Goal: Task Accomplishment & Management: Manage account settings

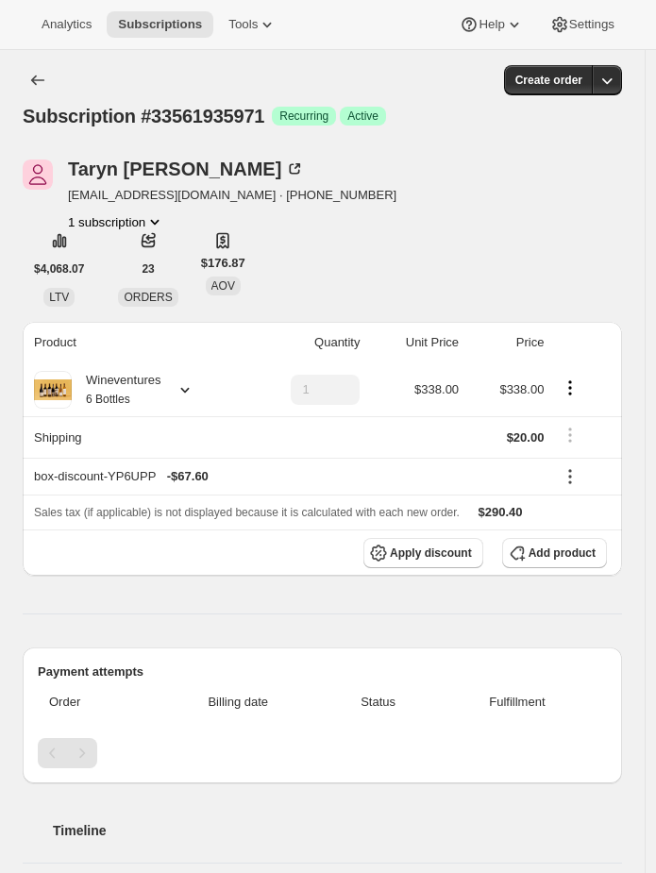
scroll to position [1035, 0]
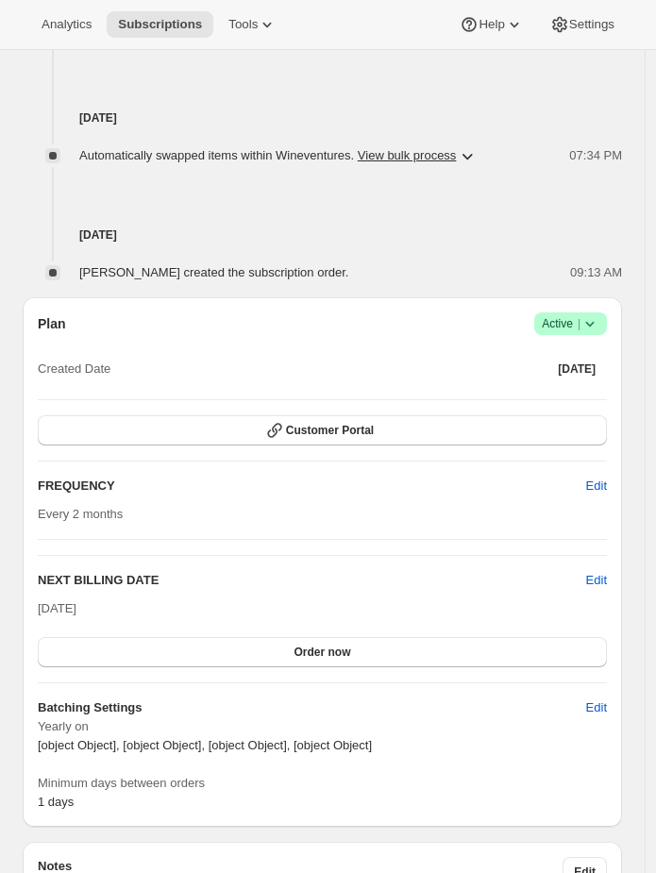
scroll to position [1266, 0]
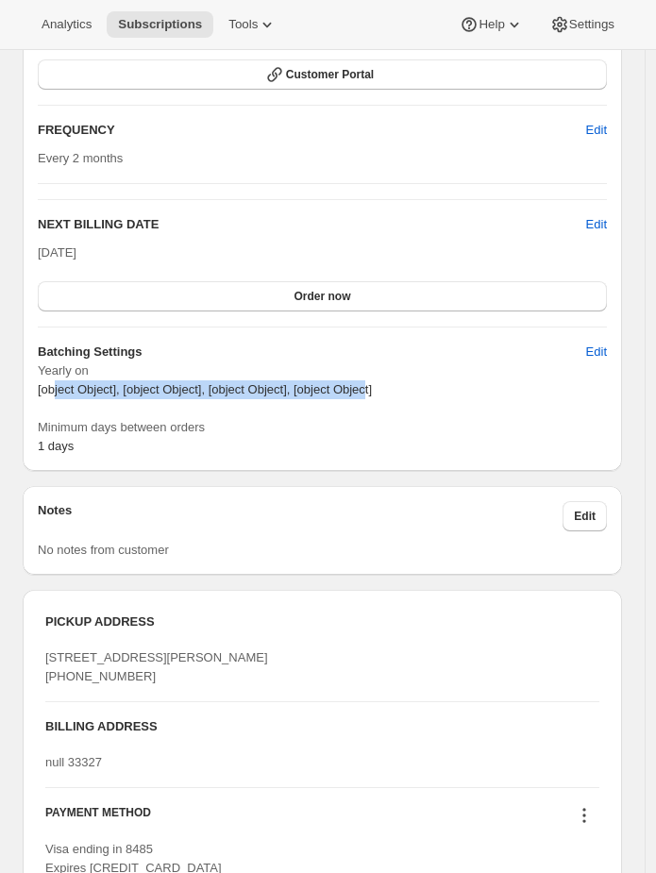
drag, startPoint x: 397, startPoint y: 395, endPoint x: 57, endPoint y: 380, distance: 340.2
click at [57, 380] on p "[object Object], [object Object], [object Object], [object Object]" at bounding box center [322, 389] width 569 height 19
click at [590, 349] on button "Edit" at bounding box center [596, 352] width 43 height 30
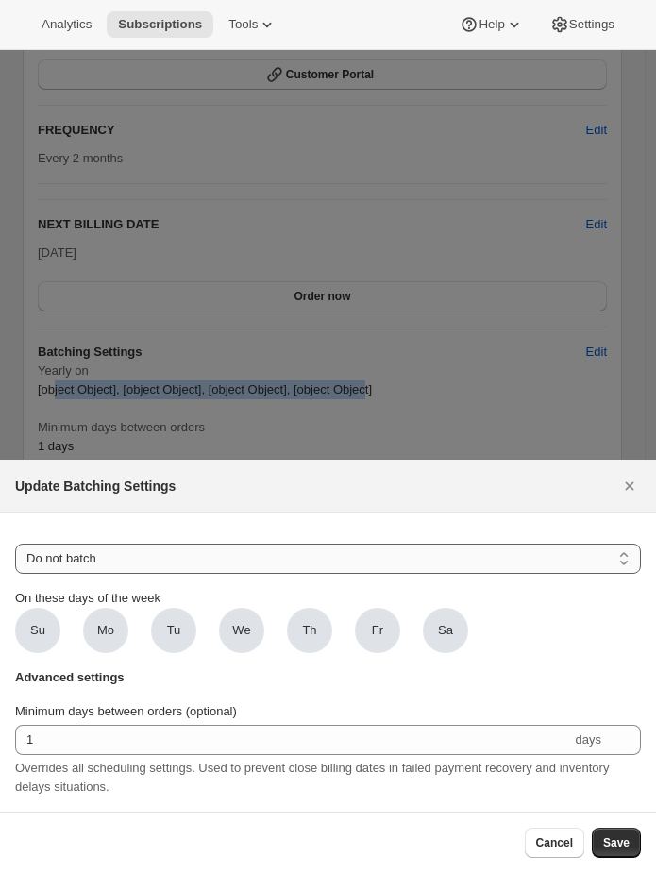
click at [119, 560] on select "Do not batch Weekly Monthly Yearly" at bounding box center [328, 559] width 626 height 30
select select "YEARDAY"
click at [15, 544] on select "Do not batch Weekly Monthly Yearly" at bounding box center [328, 559] width 626 height 30
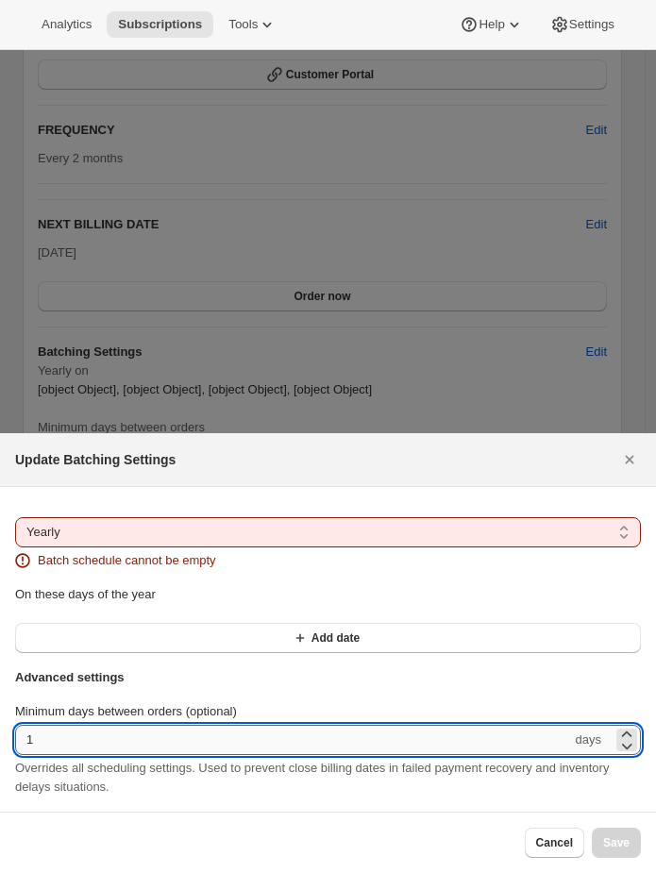
click at [85, 735] on input "1" at bounding box center [293, 740] width 557 height 30
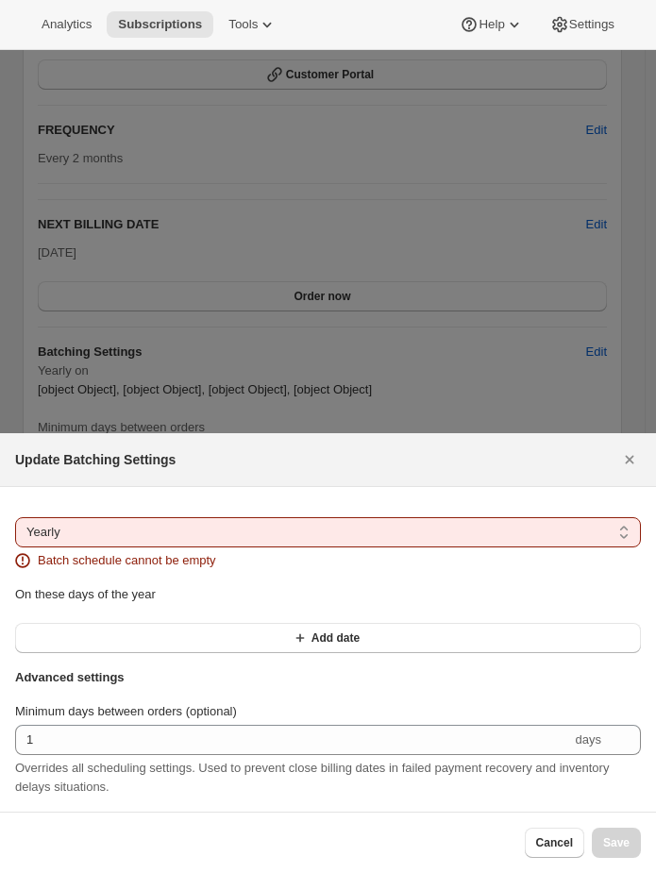
drag, startPoint x: 628, startPoint y: 461, endPoint x: 608, endPoint y: 469, distance: 21.6
click at [628, 461] on icon "Close" at bounding box center [629, 459] width 19 height 19
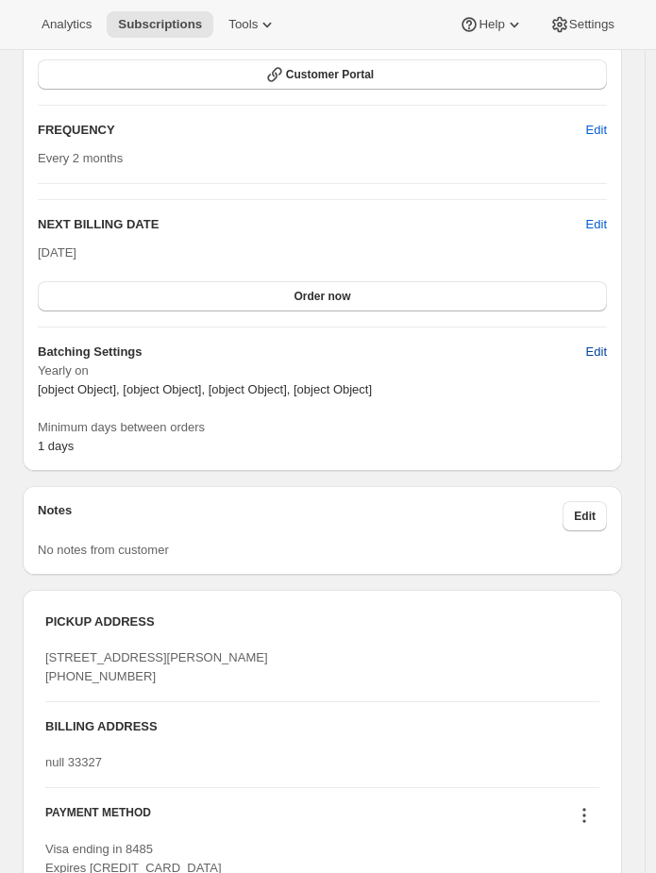
click at [599, 357] on span "Edit" at bounding box center [596, 352] width 21 height 19
select select "YEARDAY"
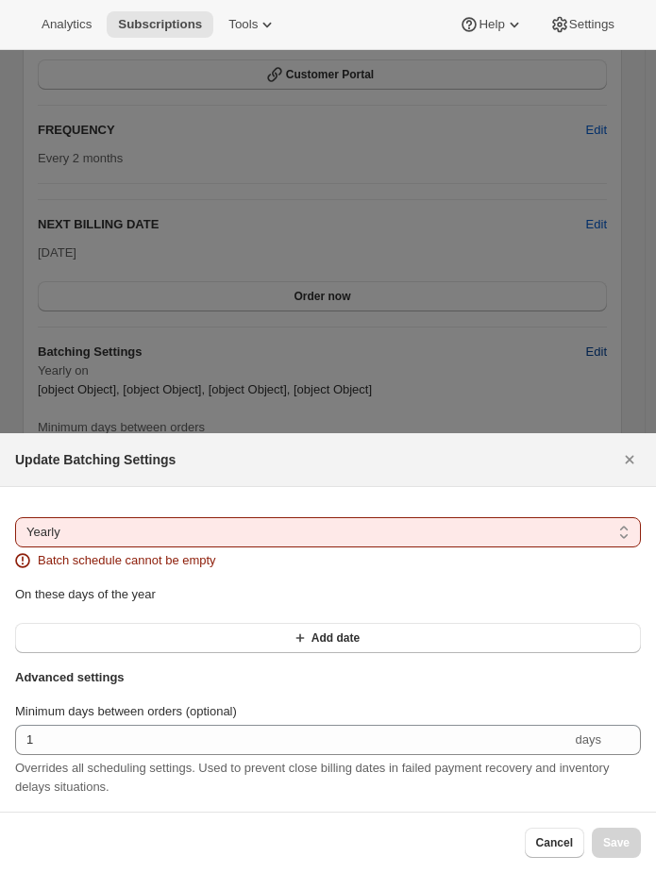
scroll to position [0, 0]
click at [48, 546] on select "Do not batch Weekly Monthly Yearly" at bounding box center [328, 532] width 626 height 30
click at [15, 517] on select "Do not batch Weekly Monthly Yearly" at bounding box center [328, 532] width 626 height 30
click at [301, 639] on icon ":r1c:" at bounding box center [300, 638] width 19 height 19
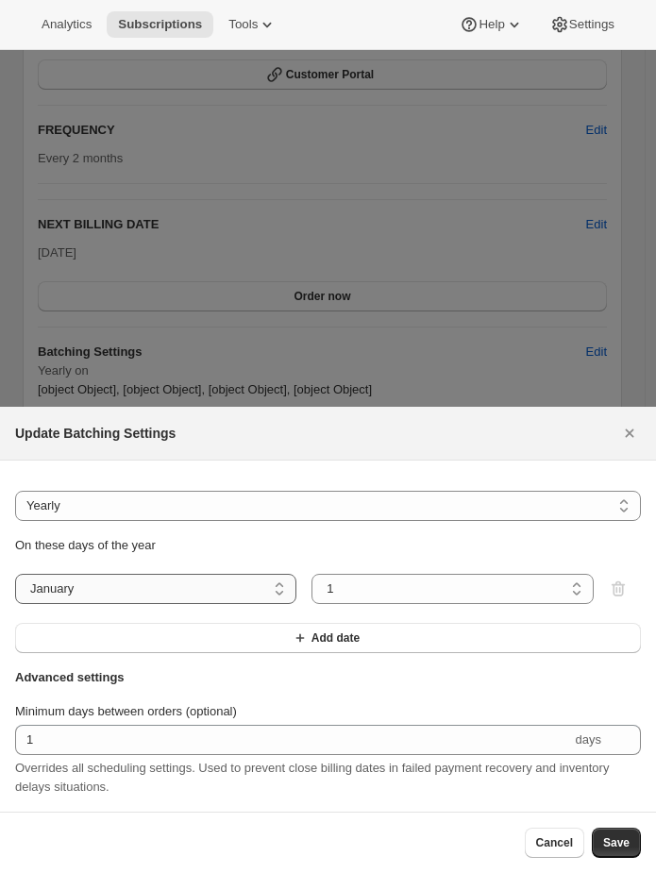
click at [181, 574] on select "January February March April May June July August September October November De…" at bounding box center [155, 589] width 281 height 30
select select "9"
click at [15, 574] on select "January February March April May June July August September October November De…" at bounding box center [155, 589] width 281 height 30
click at [354, 563] on div "On these days of the year January February March April May June July August Sep…" at bounding box center [328, 594] width 626 height 117
click at [355, 579] on select "1 2 3 4 5 6 7 8 9 10 11 12 13 14 15 16 17 18 19 20 21 22 23 24 25 26 27 28 29 30" at bounding box center [452, 589] width 281 height 30
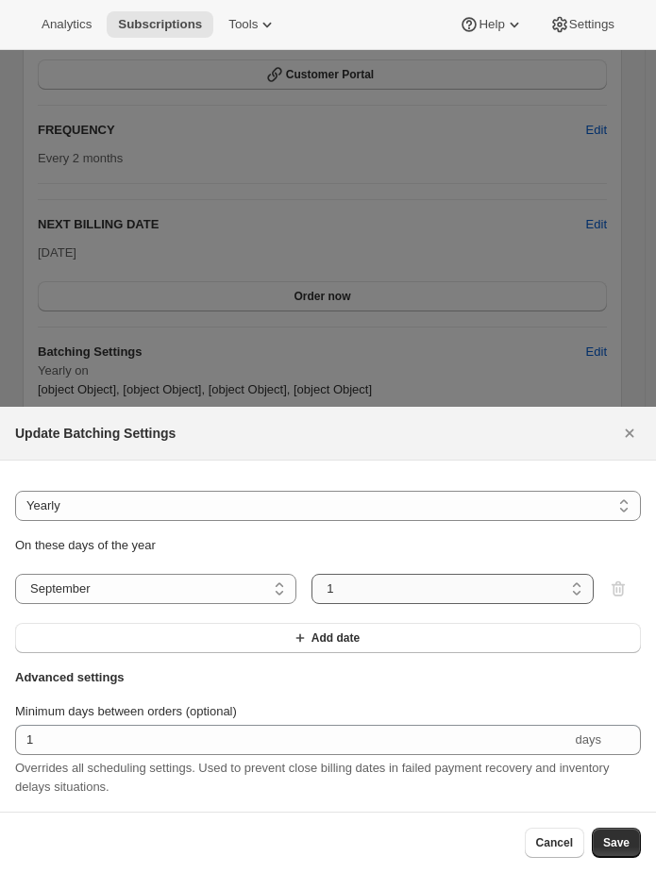
select select "17"
click at [312, 574] on select "1 2 3 4 5 6 7 8 9 10 11 12 13 14 15 16 17 18 19 20 21 22 23 24 25 26 27 28 29 30" at bounding box center [452, 589] width 281 height 30
click at [167, 627] on button "Add date" at bounding box center [328, 638] width 626 height 30
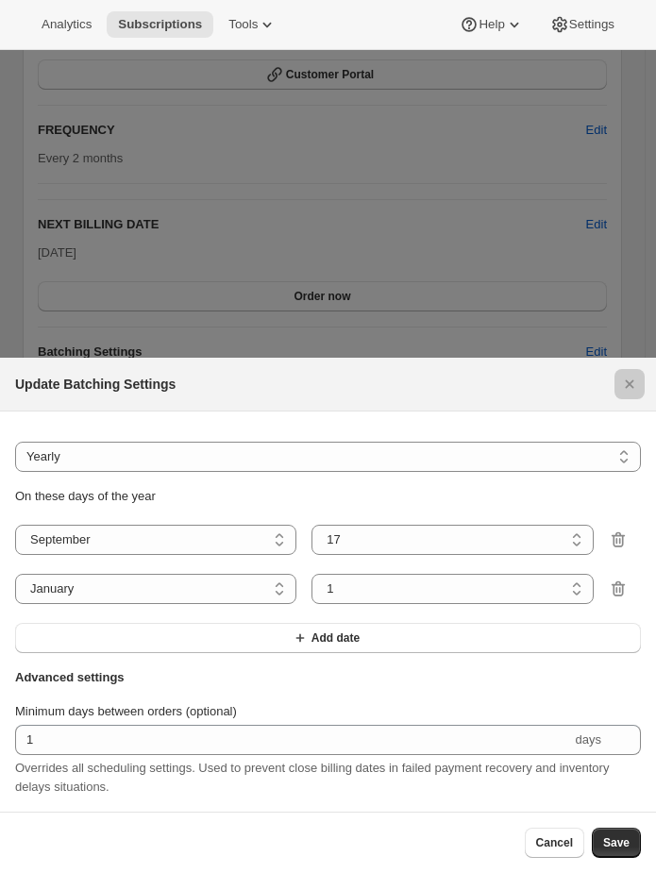
click at [145, 241] on div at bounding box center [328, 436] width 656 height 873
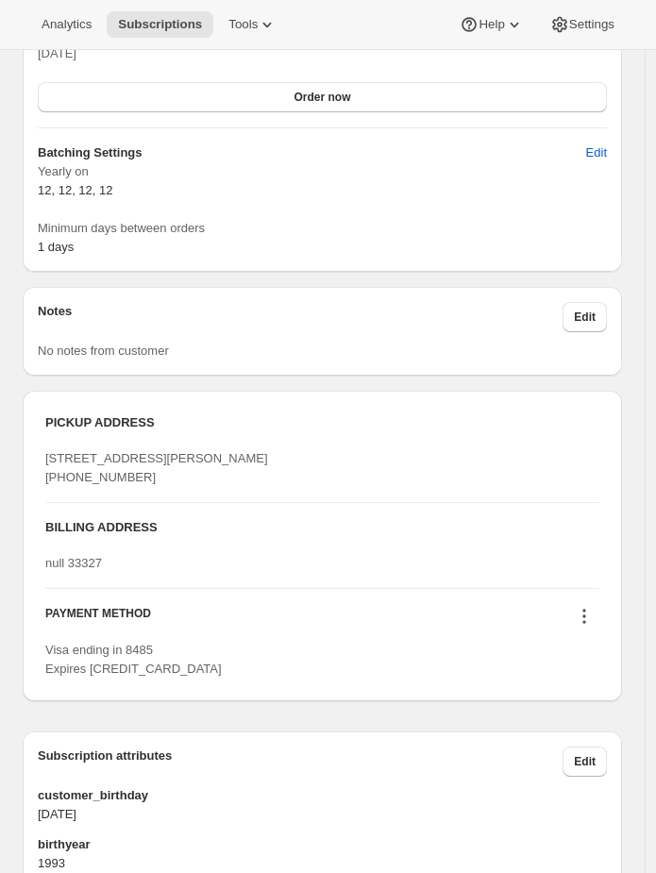
scroll to position [1302, 0]
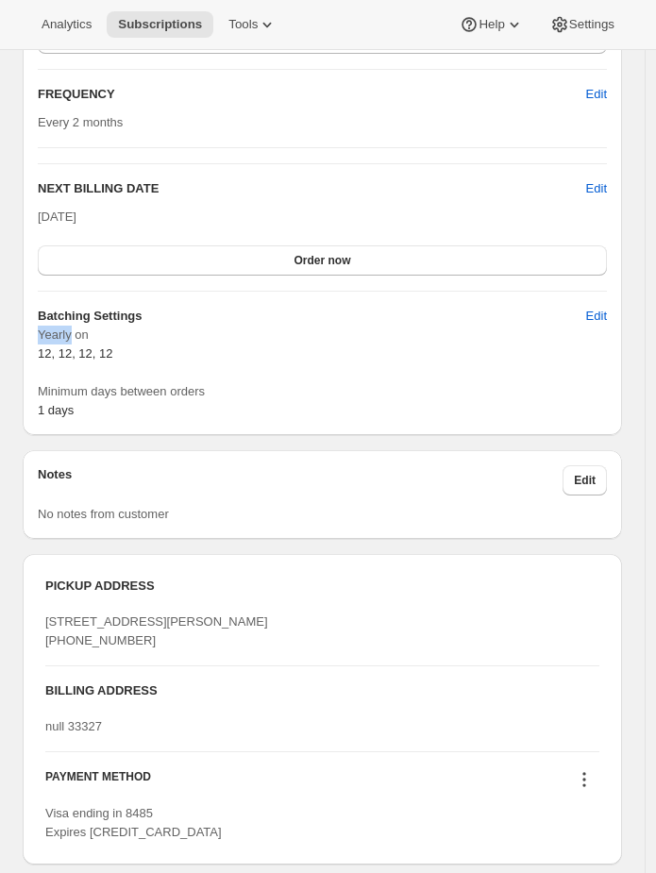
drag, startPoint x: 40, startPoint y: 340, endPoint x: 70, endPoint y: 340, distance: 30.2
click at [70, 340] on span "Yearly on" at bounding box center [322, 335] width 569 height 19
click at [44, 364] on div "Yearly on 12, 12, 12, 12 Minimum days between orders 1 days" at bounding box center [322, 373] width 569 height 94
click at [83, 366] on div "Yearly on 12, 12, 12, 12 Minimum days between orders 1 days" at bounding box center [322, 373] width 569 height 94
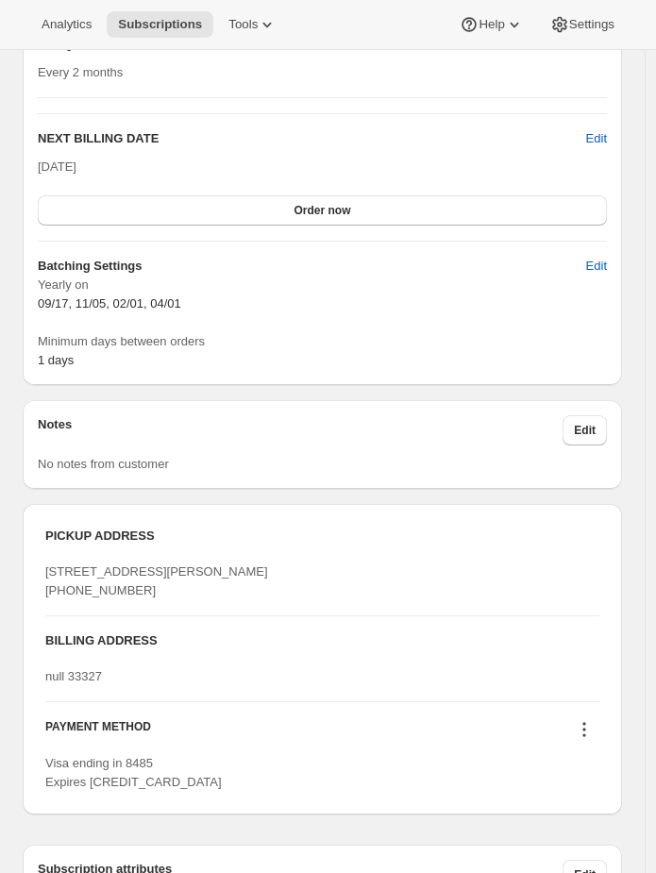
scroll to position [1352, 0]
click at [606, 253] on button "Edit" at bounding box center [596, 266] width 43 height 30
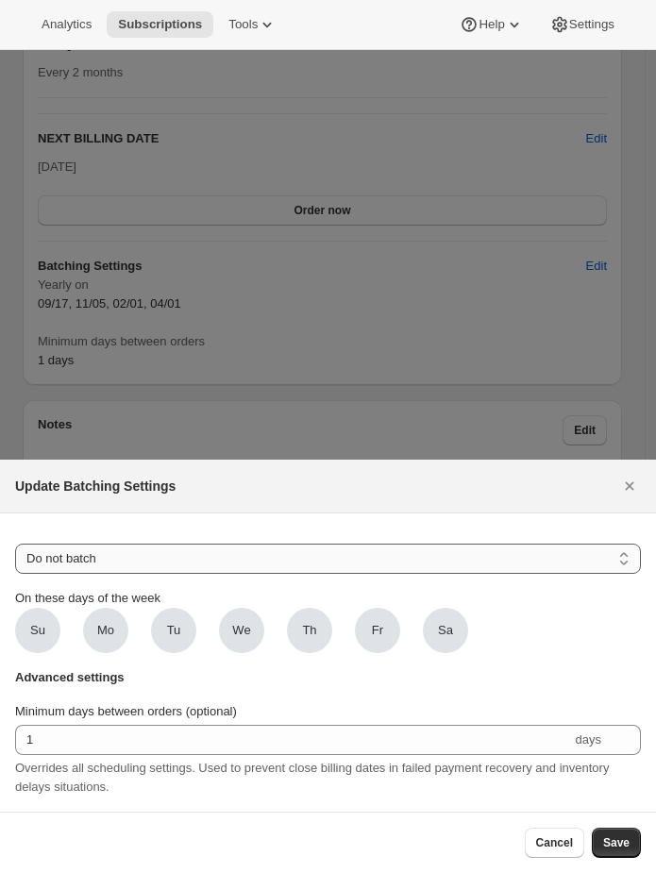
click at [178, 560] on select "Do not batch Weekly Monthly Yearly" at bounding box center [328, 559] width 626 height 30
select select "YEARDAY"
click at [15, 544] on select "Do not batch Weekly Monthly Yearly" at bounding box center [328, 559] width 626 height 30
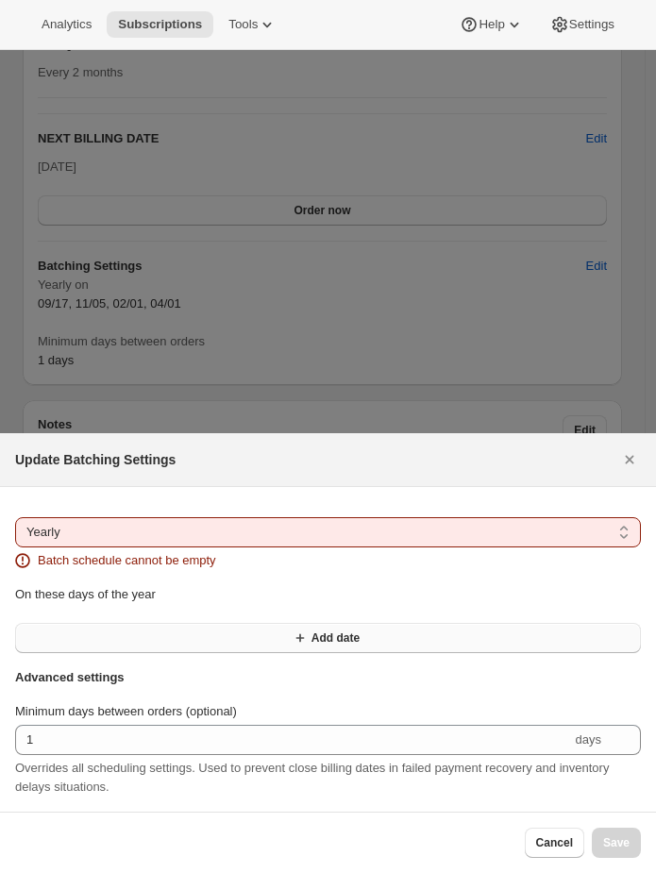
click at [303, 631] on icon ":r1h:" at bounding box center [300, 638] width 19 height 19
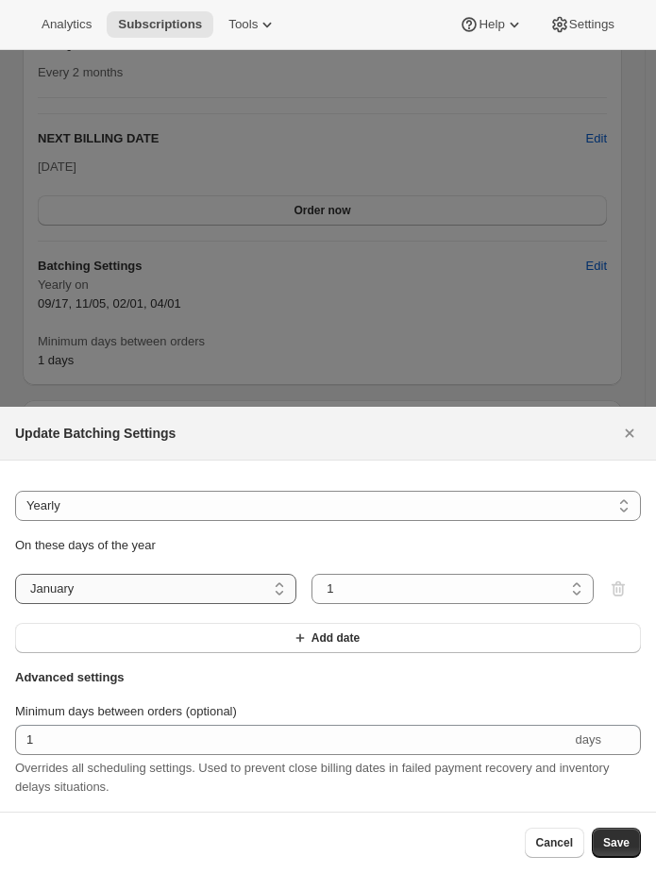
click at [158, 582] on select "January February March April May June July August September October November De…" at bounding box center [155, 589] width 281 height 30
select select "9"
click at [15, 574] on select "January February March April May June July August September October November De…" at bounding box center [155, 589] width 281 height 30
click at [340, 590] on select "1 2 3 4 5 6 7 8 9 10 11 12 13 14 15 16 17 18 19 20 21 22 23 24 25 26 27 28 29 30" at bounding box center [452, 589] width 281 height 30
select select "17"
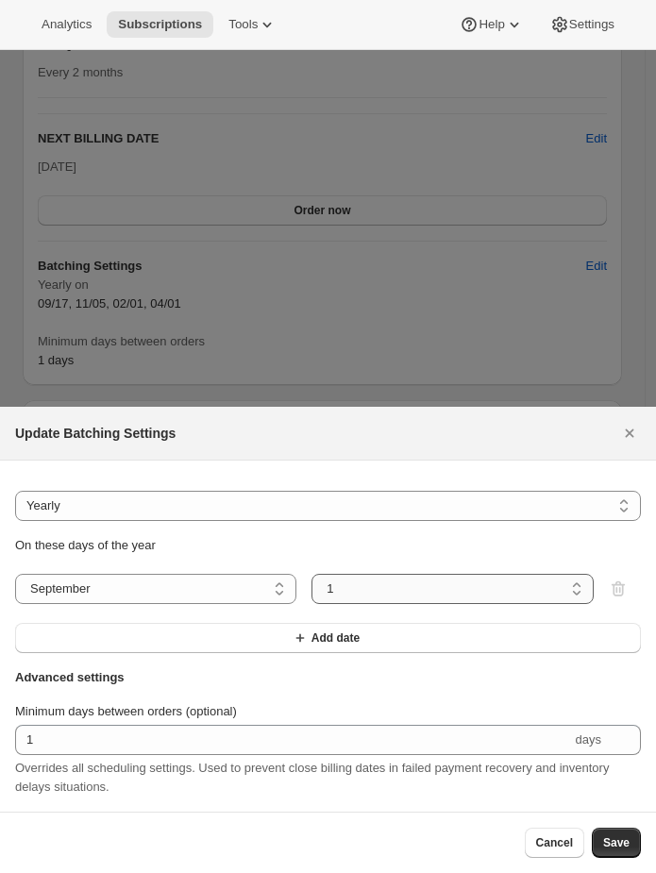
click at [312, 574] on select "1 2 3 4 5 6 7 8 9 10 11 12 13 14 15 16 17 18 19 20 21 22 23 24 25 26 27 28 29 30" at bounding box center [452, 589] width 281 height 30
click at [617, 845] on span "Save" at bounding box center [616, 843] width 26 height 15
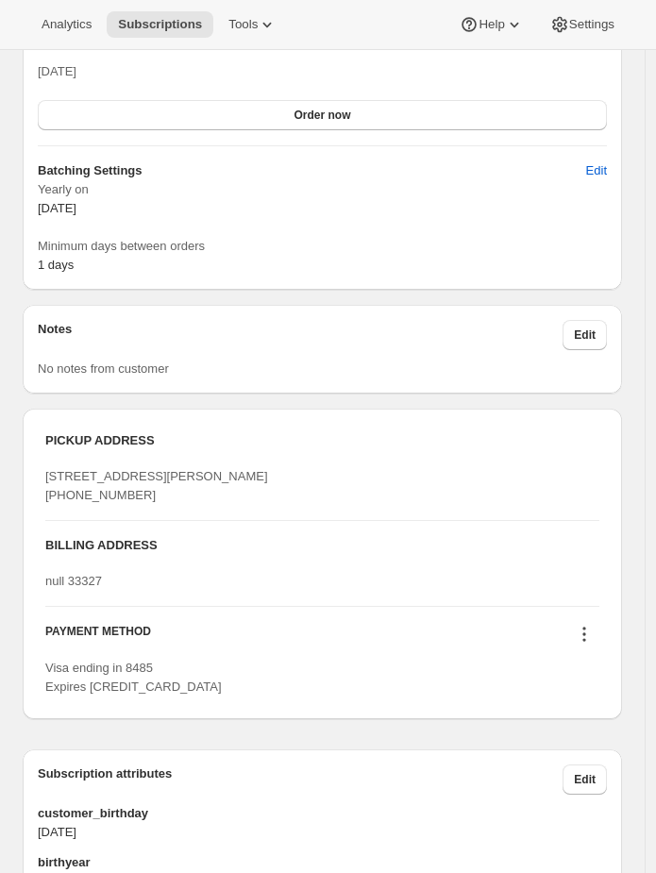
scroll to position [1650, 0]
drag, startPoint x: 120, startPoint y: 208, endPoint x: 40, endPoint y: 213, distance: 80.4
click at [40, 213] on p "September 17" at bounding box center [322, 209] width 569 height 19
copy span "September 17"
click at [221, 217] on p "September 17" at bounding box center [322, 209] width 569 height 19
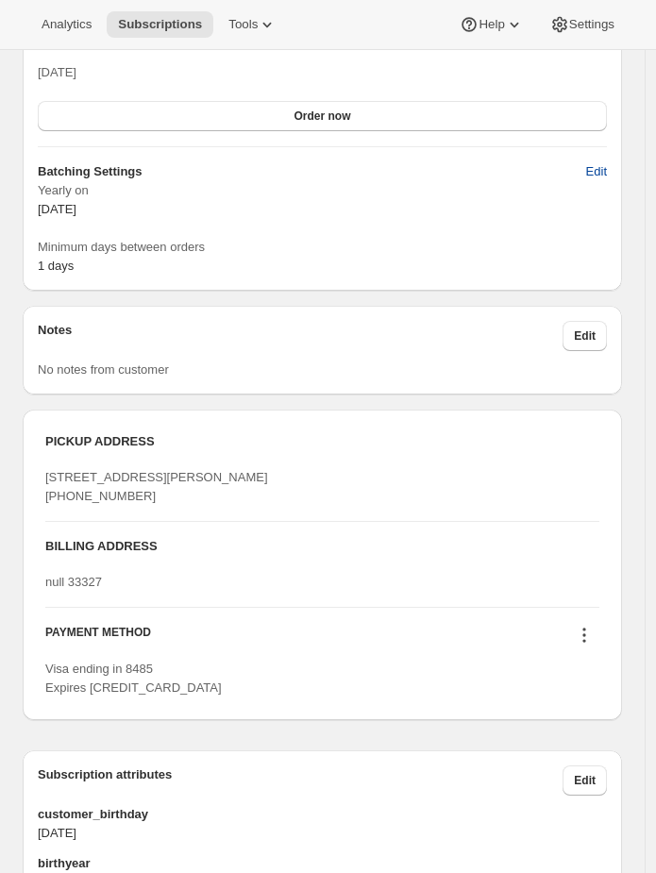
click at [598, 168] on span "Edit" at bounding box center [596, 171] width 21 height 19
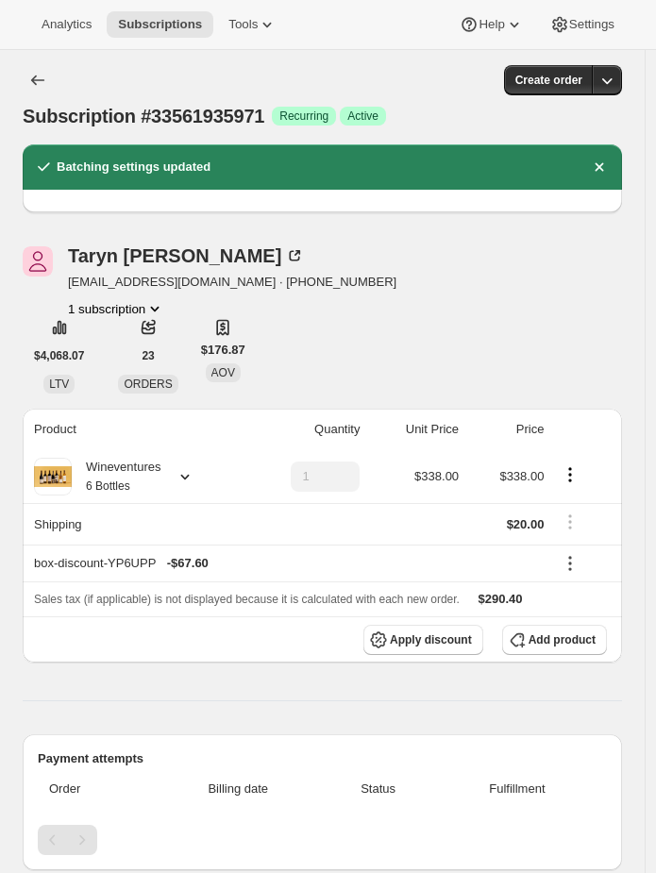
select select "YEARDAY"
select select "9"
select select "17"
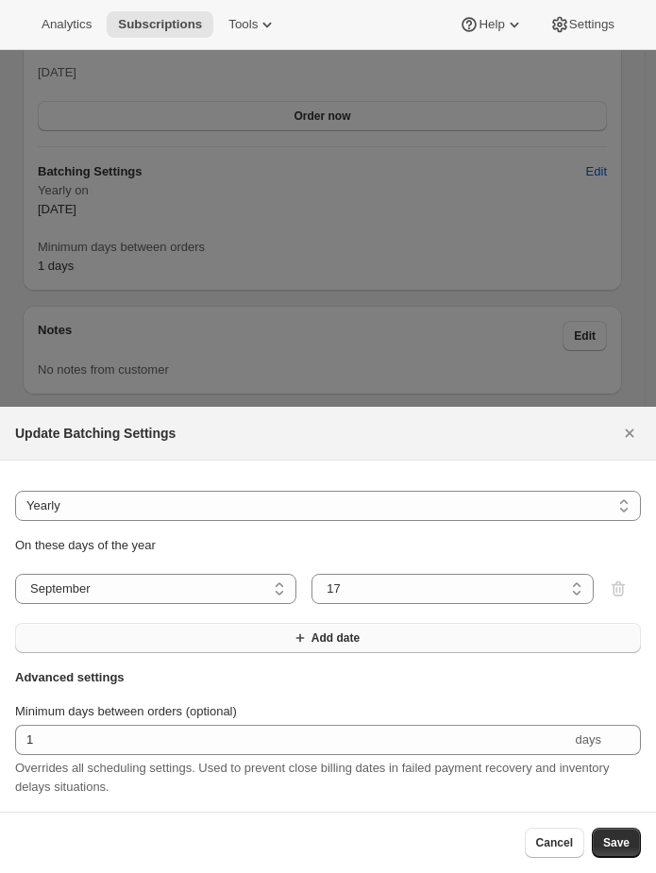
click at [291, 632] on icon ":r53:" at bounding box center [300, 638] width 19 height 19
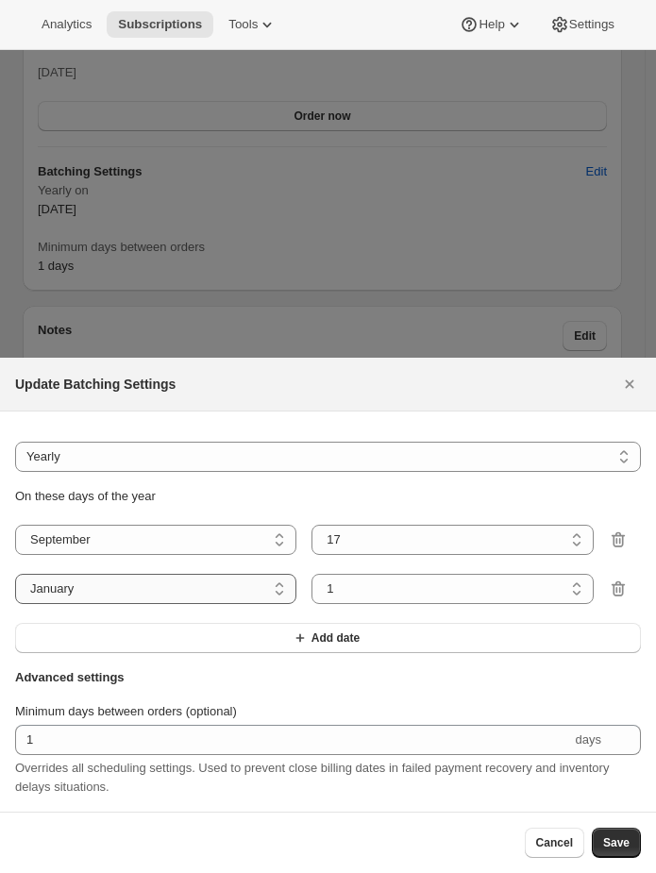
click at [139, 574] on select "January February March April May June July August September October November De…" at bounding box center [155, 589] width 281 height 30
select select "11"
click at [15, 574] on select "January February March April May June July August September October November De…" at bounding box center [155, 589] width 281 height 30
click at [339, 579] on select "1 2 3 4 5 6 7 8 9 10 11 12 13 14 15 16 17 18 19 20 21 22 23 24 25 26 27 28 29 30" at bounding box center [452, 589] width 281 height 30
select select "5"
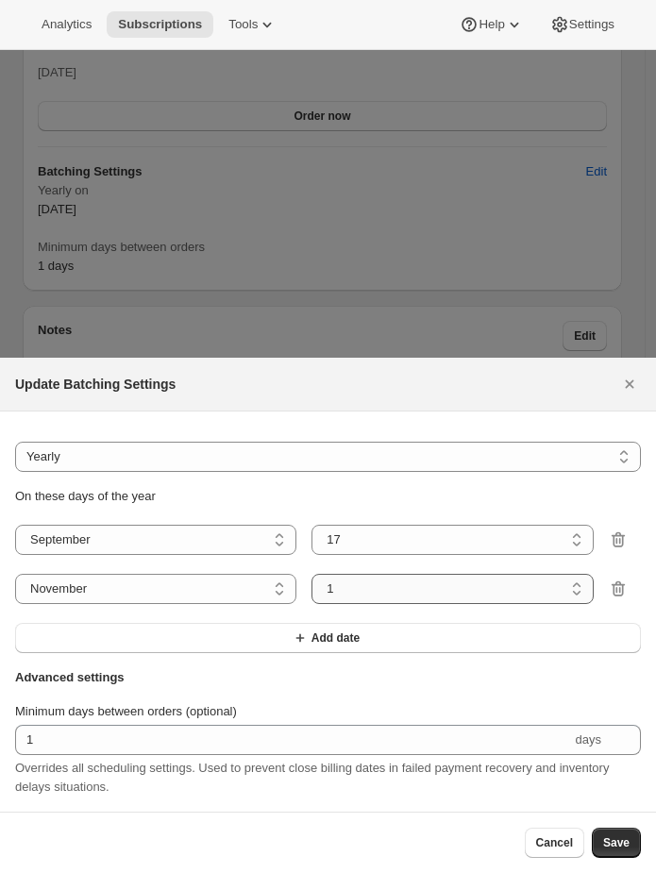
click at [312, 574] on select "1 2 3 4 5 6 7 8 9 10 11 12 13 14 15 16 17 18 19 20 21 22 23 24 25 26 27 28 29 30" at bounding box center [452, 589] width 281 height 30
click at [312, 623] on button "Add date" at bounding box center [328, 638] width 626 height 30
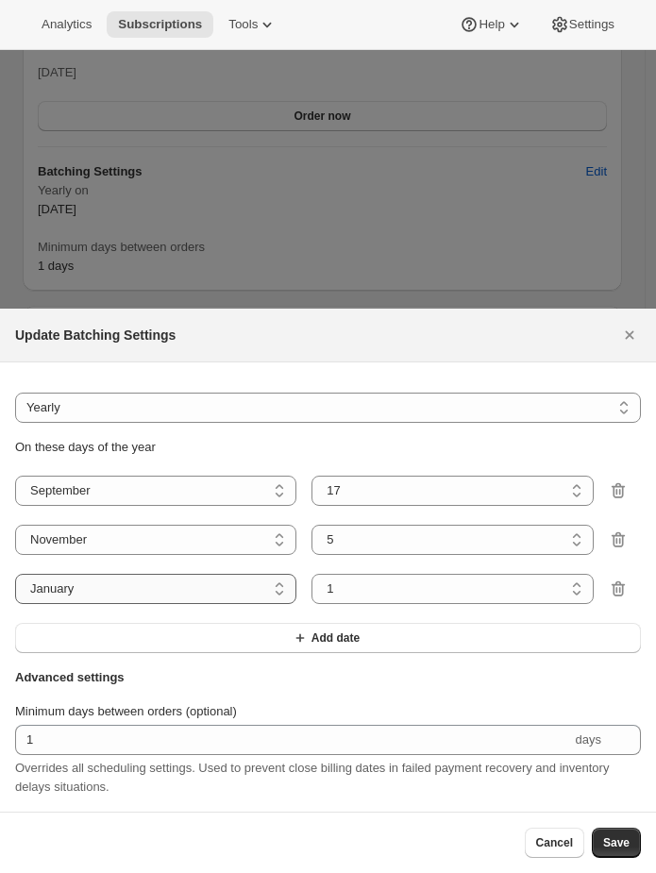
click at [87, 578] on select "January February March April May June July August September October November De…" at bounding box center [155, 589] width 281 height 30
click at [97, 574] on select "January February March April May June July August September October November De…" at bounding box center [155, 589] width 281 height 30
select select "2"
click at [15, 574] on select "January February March April May June July August September October November De…" at bounding box center [155, 589] width 281 height 30
click at [245, 623] on button "Add date" at bounding box center [328, 638] width 626 height 30
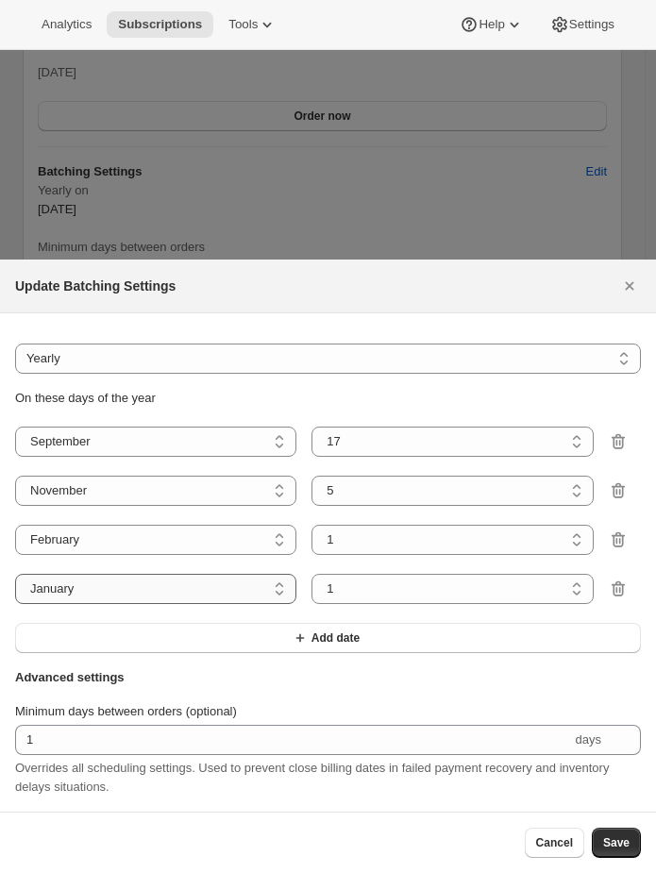
click at [165, 581] on select "January February March April May June July August September October November De…" at bounding box center [155, 589] width 281 height 30
select select "4"
click at [15, 574] on select "January February March April May June July August September October November De…" at bounding box center [155, 589] width 281 height 30
click at [353, 576] on select "1 2 3 4 5 6 7 8 9 10 11 12 13 14 15 16 17 18 19 20 21 22 23 24 25 26 27 28 29 30" at bounding box center [452, 589] width 281 height 30
click at [312, 574] on select "1 2 3 4 5 6 7 8 9 10 11 12 13 14 15 16 17 18 19 20 21 22 23 24 25 26 27 28 29 30" at bounding box center [452, 589] width 281 height 30
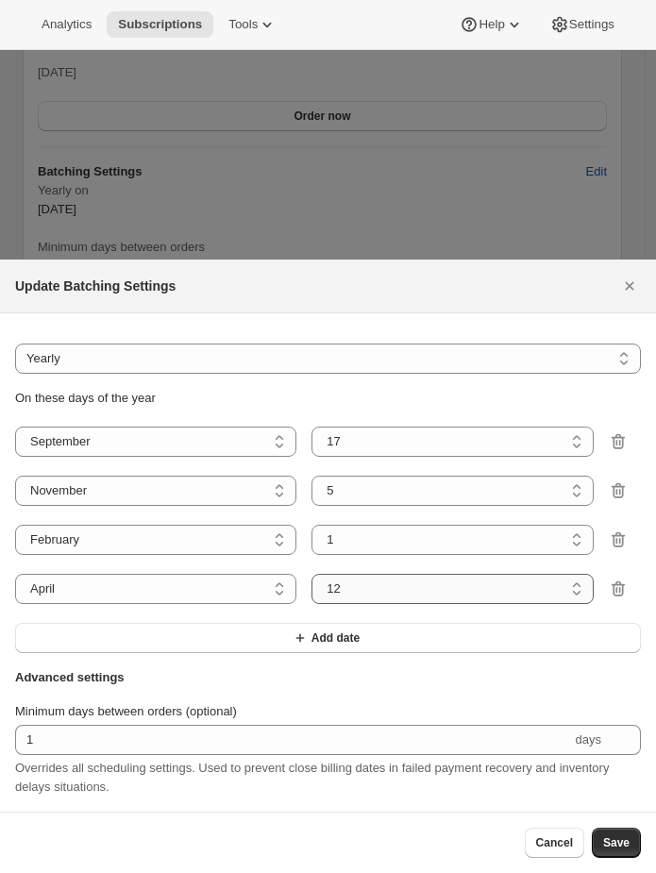
click at [374, 578] on select "1 2 3 4 5 6 7 8 9 10 11 12 13 14 15 16 17 18 19 20 21 22 23 24 25 26 27 28 29 30" at bounding box center [452, 589] width 281 height 30
select select "11"
click at [312, 574] on select "1 2 3 4 5 6 7 8 9 10 11 12 13 14 15 16 17 18 19 20 21 22 23 24 25 26 27 28 29 30" at bounding box center [452, 589] width 281 height 30
click at [340, 631] on span "Add date" at bounding box center [336, 638] width 48 height 15
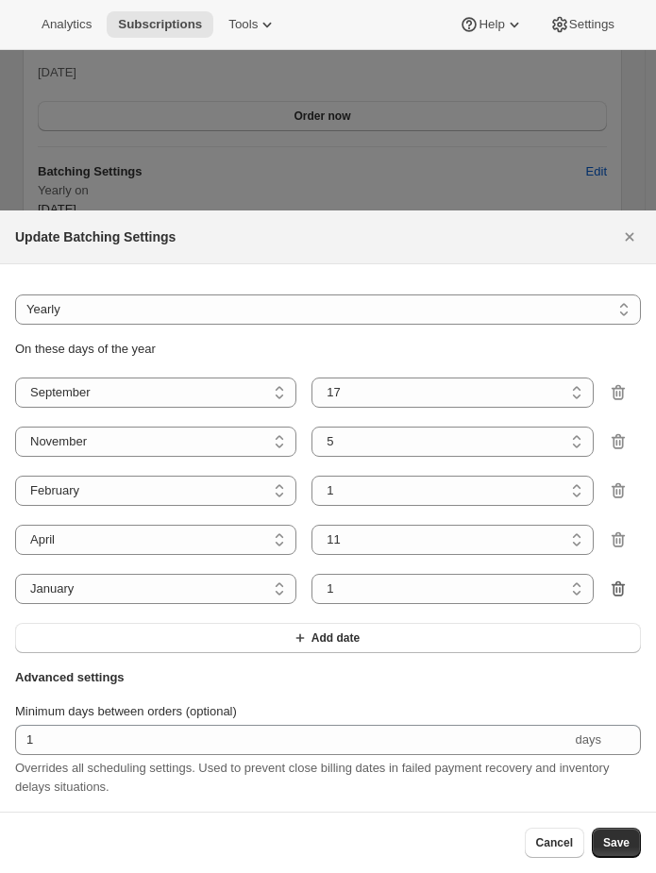
click at [622, 582] on icon ":r53:" at bounding box center [617, 589] width 13 height 15
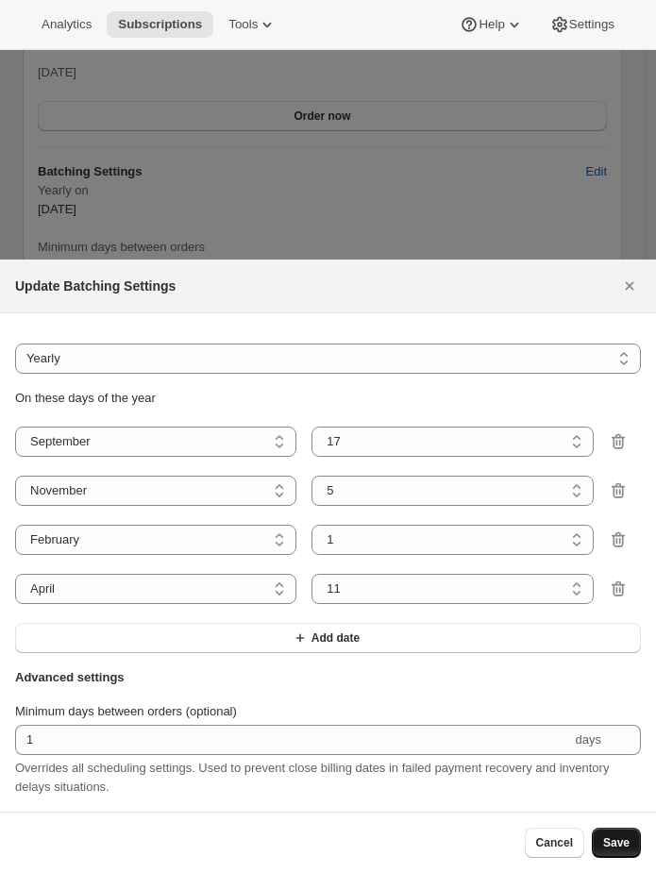
click at [631, 846] on button "Save" at bounding box center [616, 843] width 49 height 30
click at [616, 841] on span "Save" at bounding box center [616, 843] width 26 height 15
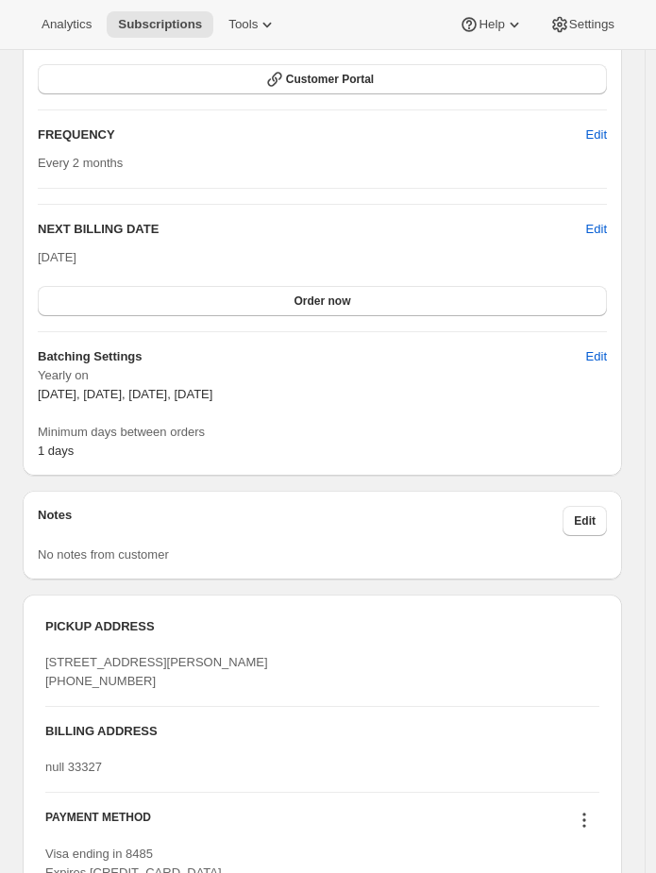
drag, startPoint x: 331, startPoint y: 402, endPoint x: 33, endPoint y: 400, distance: 298.3
click at [33, 400] on div "Plan Success Active | Created Date Jun 5, 2021 Customer Portal FREQUENCY Edit E…" at bounding box center [322, 211] width 599 height 530
copy span "September 17, November 5, February 1, April 11"
click at [208, 408] on div "Yearly on September 17, November 5, February 1, April 11 Minimum days between o…" at bounding box center [322, 413] width 569 height 94
drag, startPoint x: 199, startPoint y: 398, endPoint x: 260, endPoint y: 397, distance: 60.4
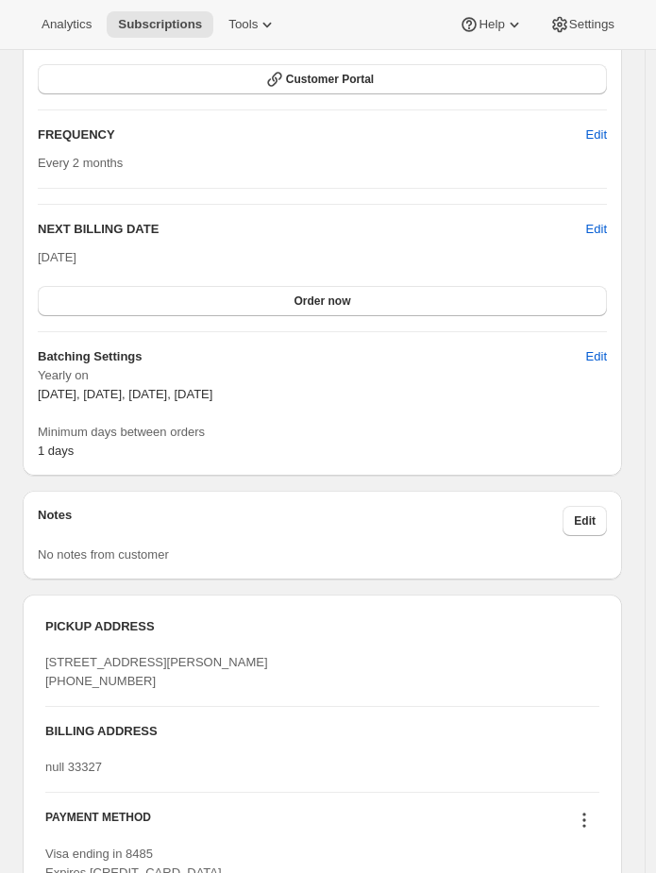
click at [212, 397] on span "September 17, November 5, February 1, April 11" at bounding box center [125, 394] width 175 height 14
copy span "February 1"
drag, startPoint x: 312, startPoint y: 397, endPoint x: 269, endPoint y: 396, distance: 43.4
click at [269, 396] on p "September 17, November 5, February 1, April 11" at bounding box center [322, 394] width 569 height 19
copy span "April 11"
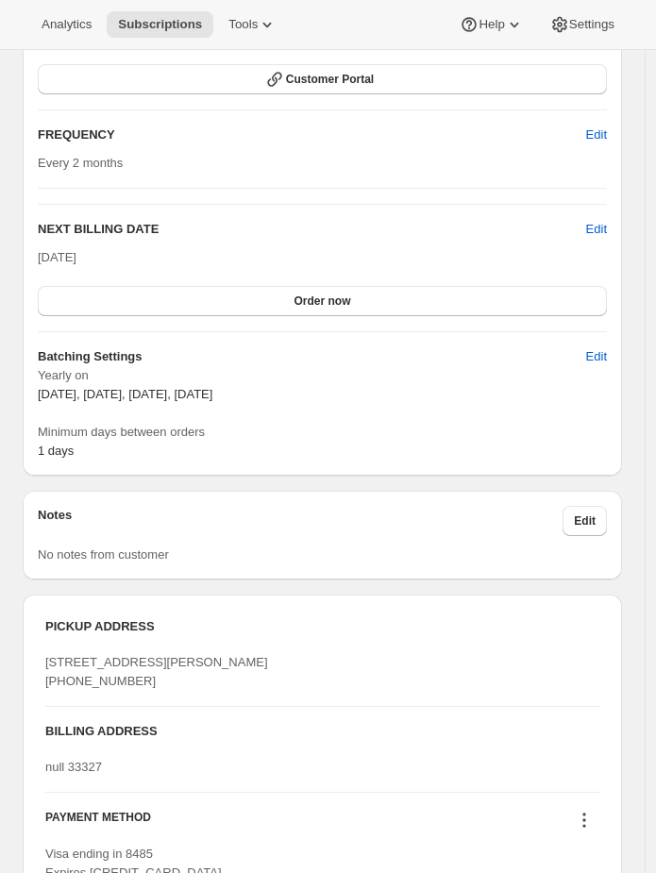
click at [294, 475] on div "Plan Success Active | Created Date Jun 5, 2021 Customer Portal FREQUENCY Edit E…" at bounding box center [322, 211] width 599 height 530
click at [296, 491] on div "Notes Edit No notes from customer" at bounding box center [322, 535] width 599 height 89
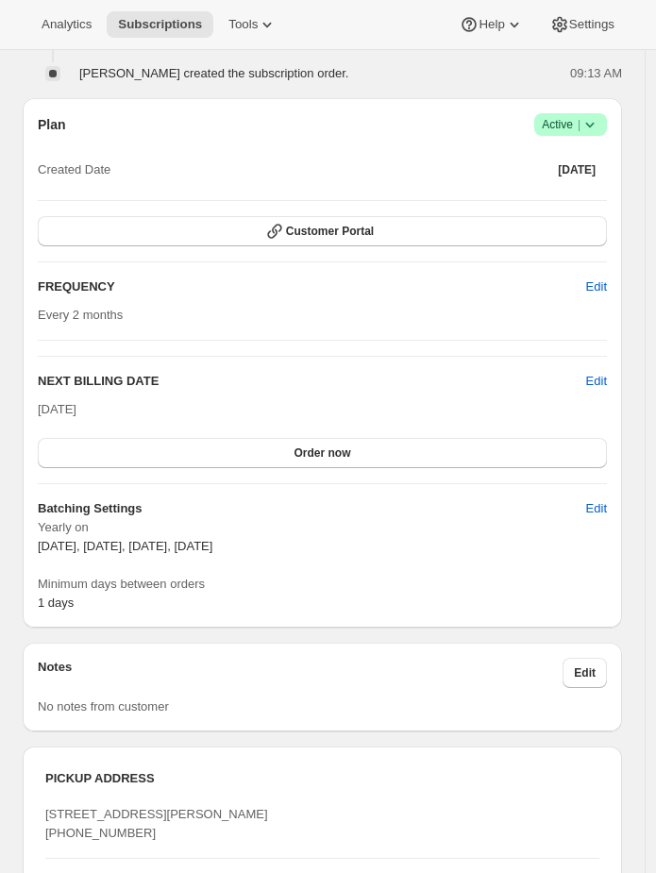
scroll to position [1325, 0]
drag, startPoint x: 320, startPoint y: 547, endPoint x: -15, endPoint y: 518, distance: 336.3
click at [217, 633] on div "Notes Edit No notes from customer" at bounding box center [322, 679] width 599 height 104
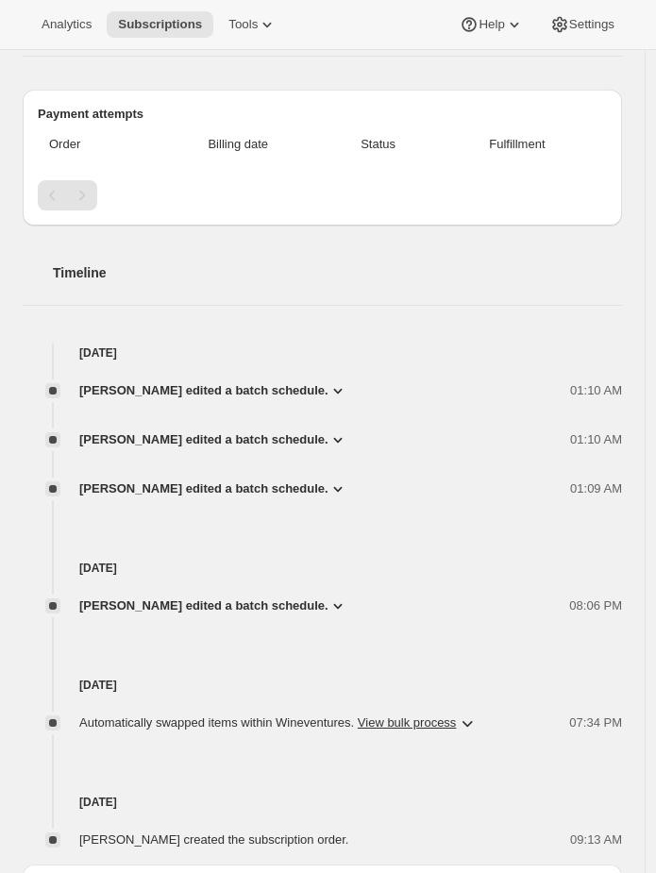
scroll to position [1492, 0]
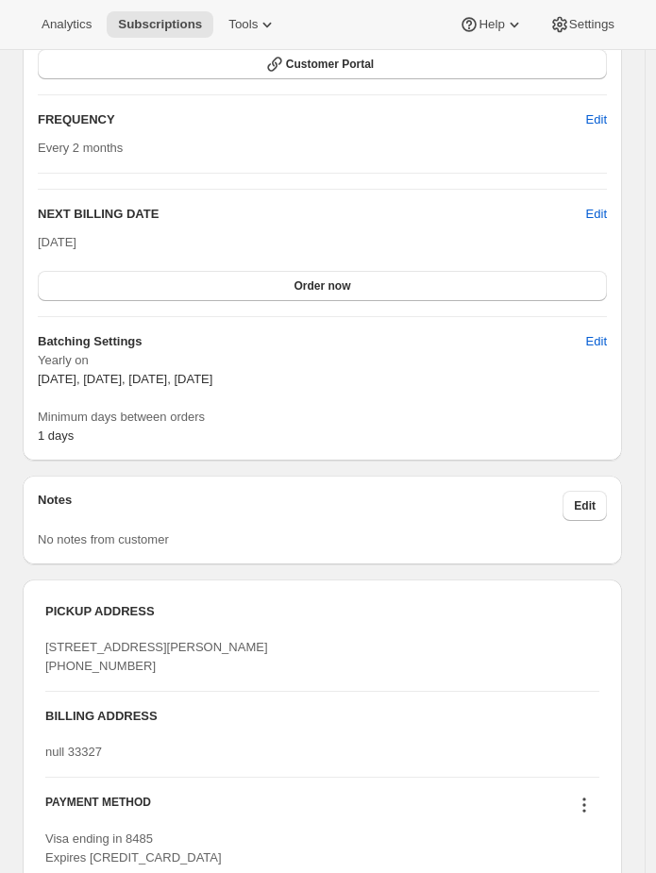
click at [369, 378] on p "[DATE], [DATE], [DATE], [DATE]" at bounding box center [322, 379] width 569 height 19
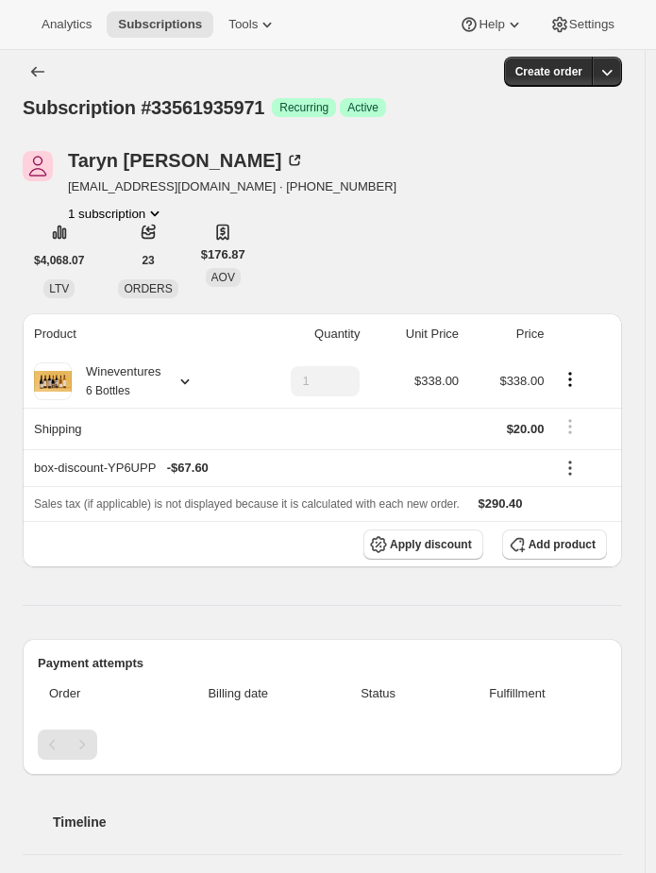
scroll to position [0, 0]
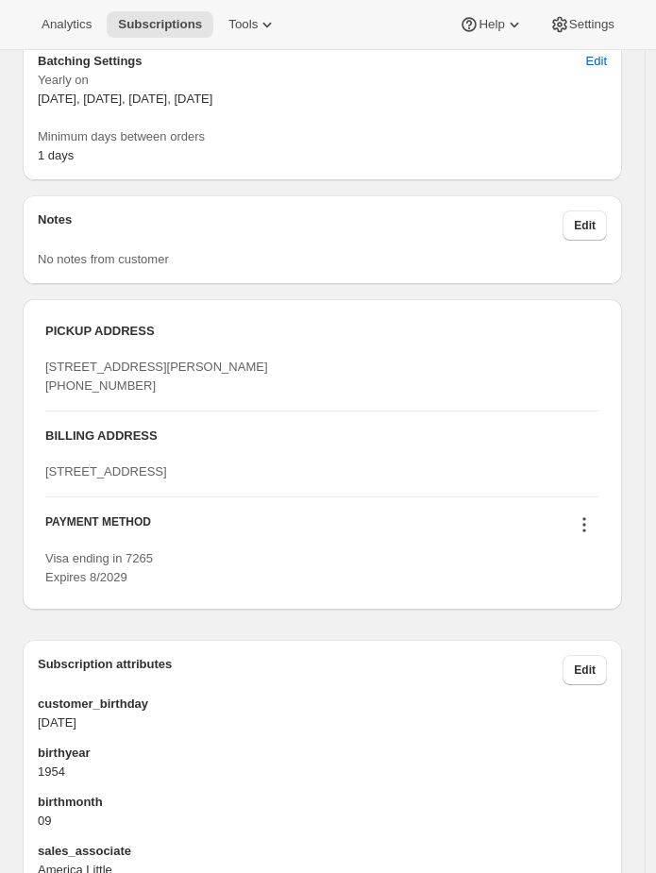
scroll to position [1093, 0]
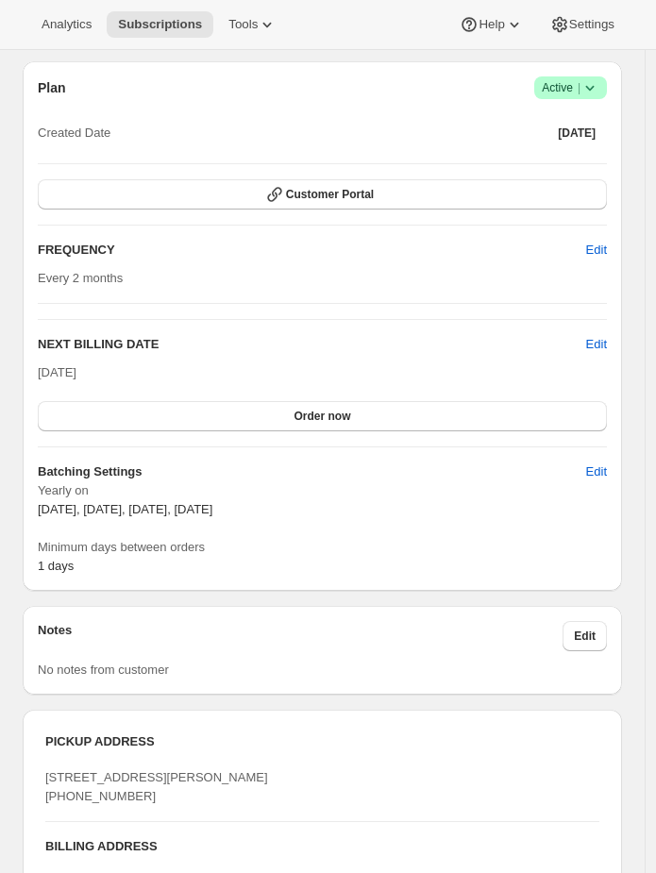
drag, startPoint x: 318, startPoint y: 437, endPoint x: -122, endPoint y: 441, distance: 440.0
click at [227, 538] on span "Minimum days between orders" at bounding box center [322, 547] width 569 height 19
click at [596, 463] on span "Edit" at bounding box center [596, 472] width 21 height 19
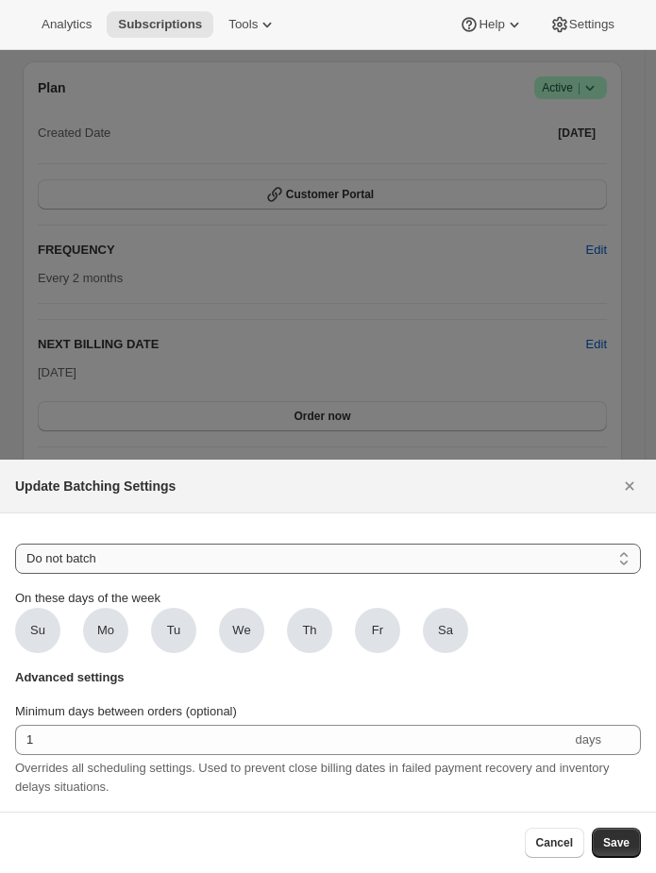
click at [304, 563] on select "Do not batch Weekly Monthly Yearly" at bounding box center [328, 559] width 626 height 30
select select "YEARDAY"
click at [15, 544] on select "Do not batch Weekly Monthly Yearly" at bounding box center [328, 559] width 626 height 30
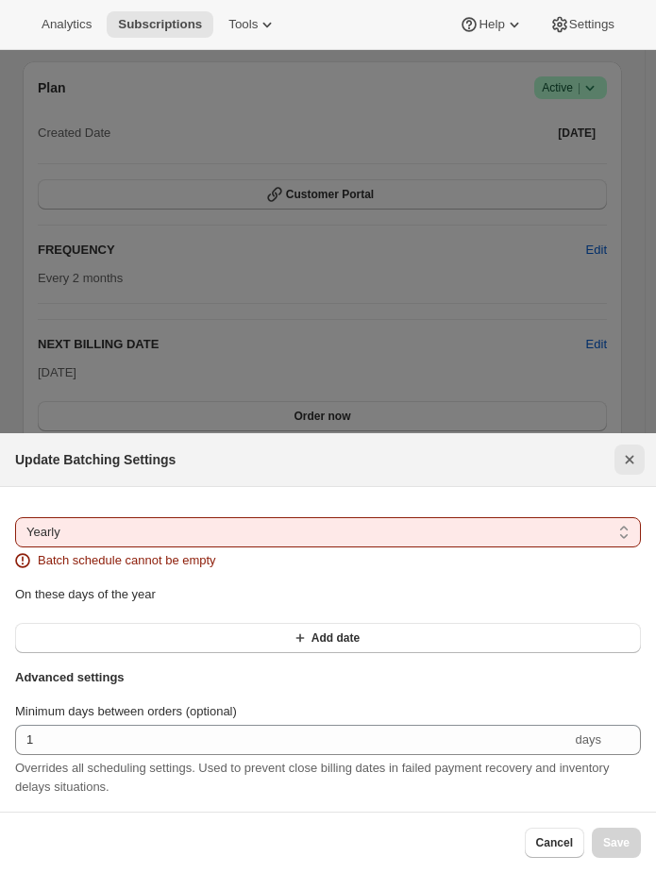
click at [622, 464] on icon "Close" at bounding box center [629, 459] width 19 height 19
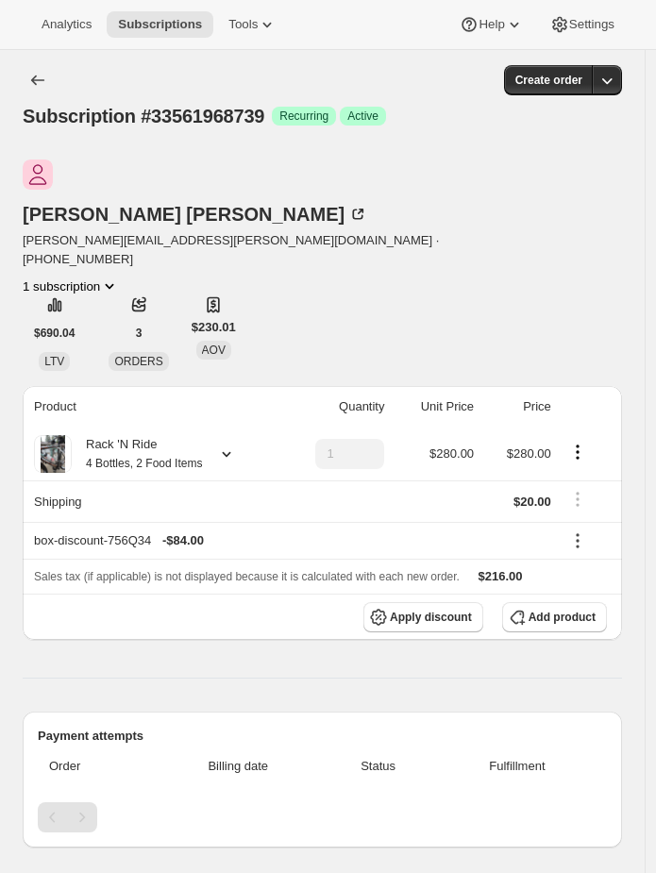
scroll to position [1093, 0]
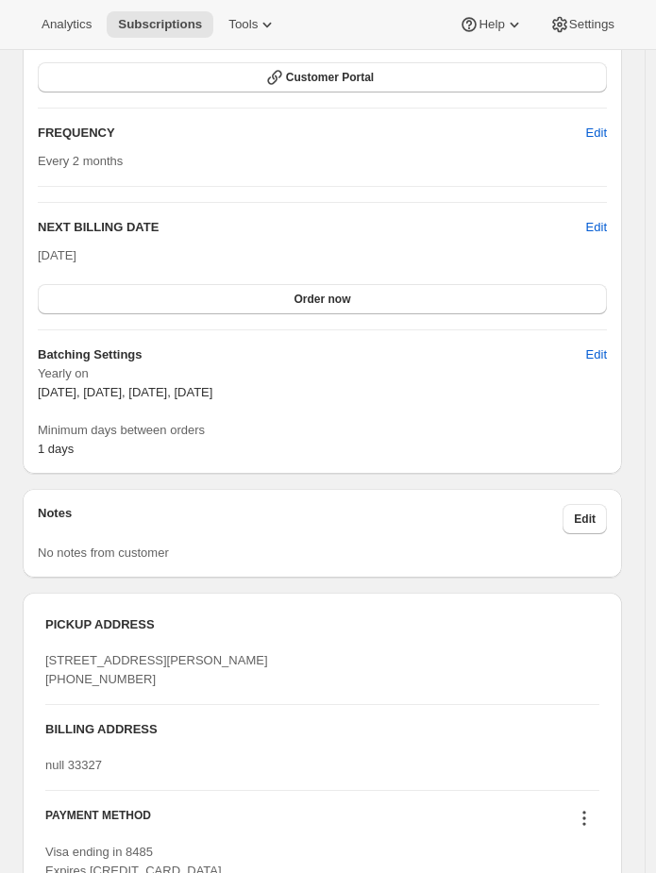
scroll to position [1501, 0]
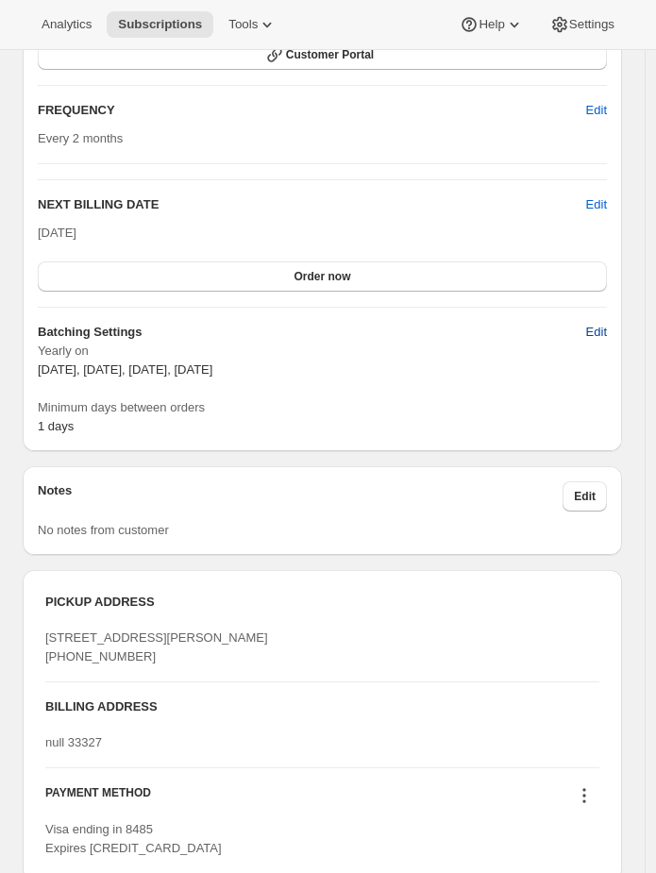
click at [607, 323] on span "Edit" at bounding box center [596, 332] width 21 height 19
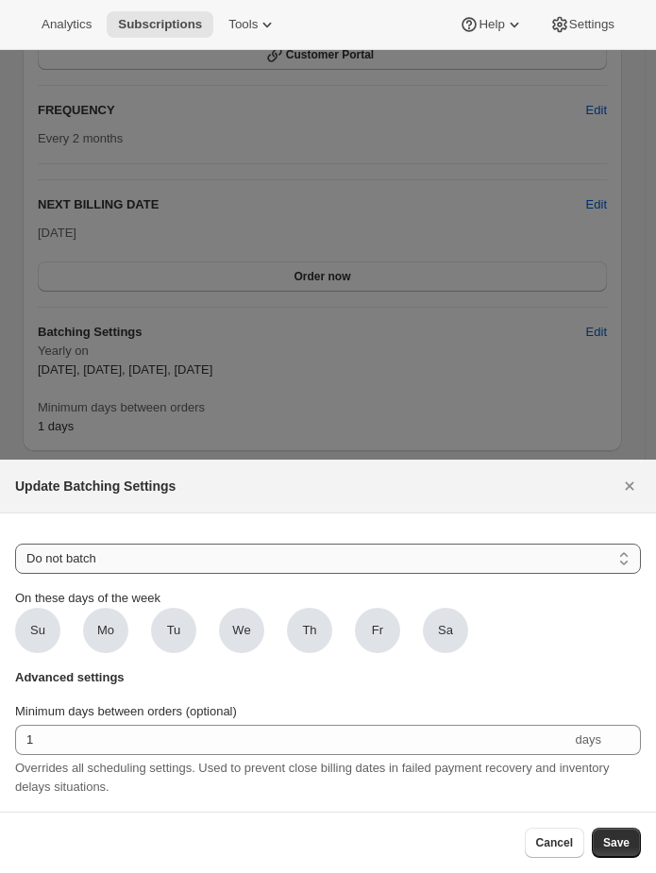
click at [274, 565] on select "Do not batch Weekly Monthly Yearly" at bounding box center [328, 559] width 626 height 30
select select "YEARDAY"
click at [15, 544] on select "Do not batch Weekly Monthly Yearly" at bounding box center [328, 559] width 626 height 30
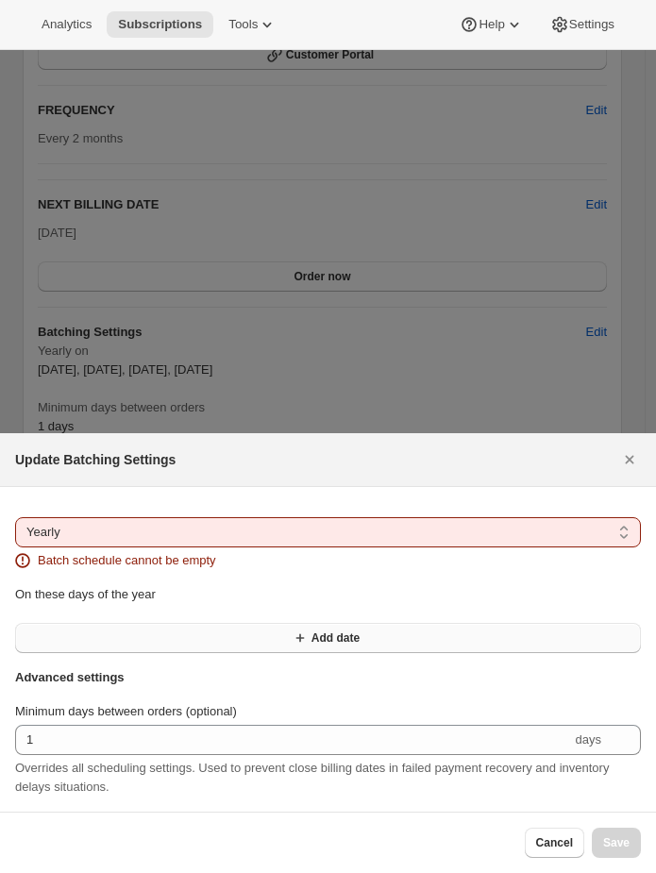
click at [198, 630] on button "Add date" at bounding box center [328, 638] width 626 height 30
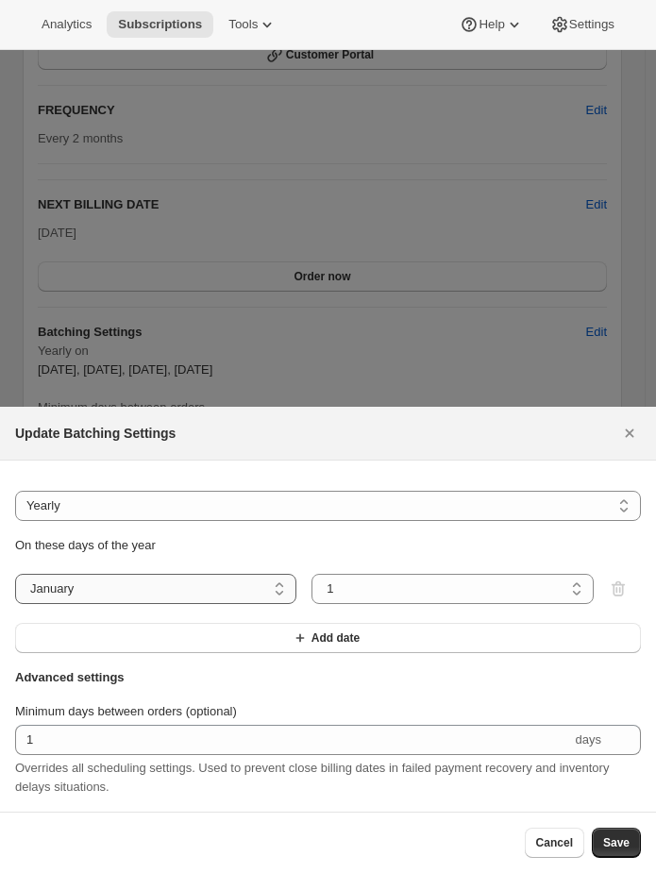
click at [199, 576] on select "January February March April May June July August September October November De…" at bounding box center [155, 589] width 281 height 30
click at [115, 574] on select "January February March April May June July August September October November De…" at bounding box center [155, 589] width 281 height 30
select select "11"
click at [15, 574] on select "January February March April May June July August September October November De…" at bounding box center [155, 589] width 281 height 30
click at [370, 641] on button "Add date" at bounding box center [328, 638] width 626 height 30
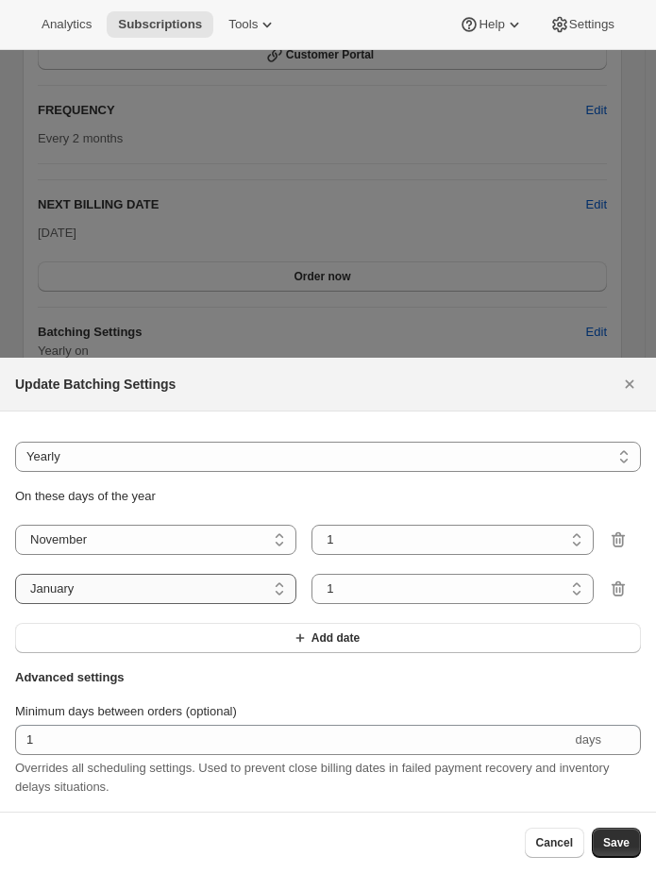
click at [139, 589] on select "January February March April May June July August September October November De…" at bounding box center [155, 589] width 281 height 30
select select "2"
click at [15, 574] on select "January February March April May June July August September October November De…" at bounding box center [155, 589] width 281 height 30
click at [356, 584] on select "1 2 3 4 5 6 7 8 9 10 11 12 13 14 15 16 17 18 19 20 21 22 23 24 25 26 27 28" at bounding box center [452, 589] width 281 height 30
select select "3"
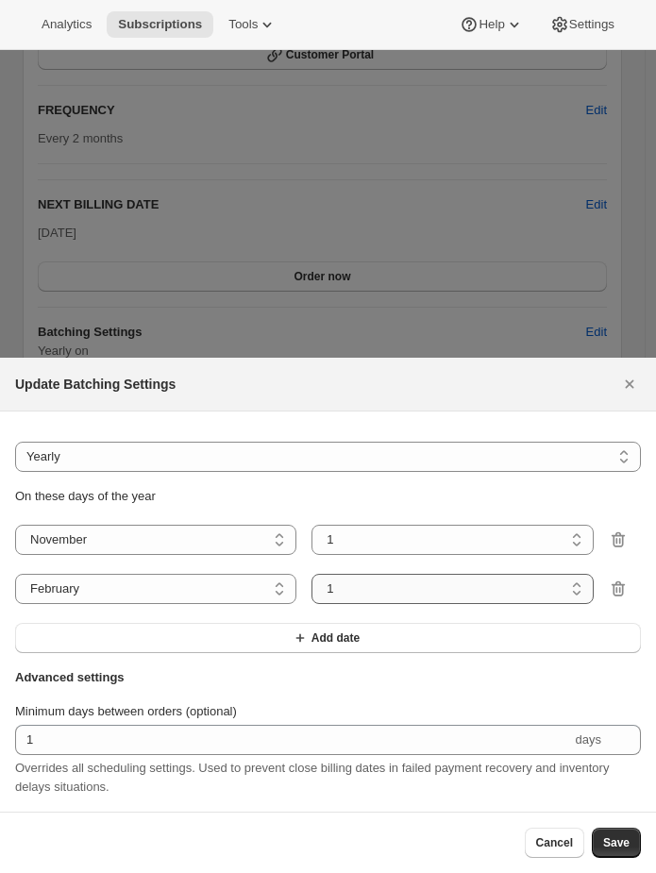
click at [312, 574] on select "1 2 3 4 5 6 7 8 9 10 11 12 13 14 15 16 17 18 19 20 21 22 23 24 25 26 27 28" at bounding box center [452, 589] width 281 height 30
click at [610, 837] on span "Save" at bounding box center [616, 843] width 26 height 15
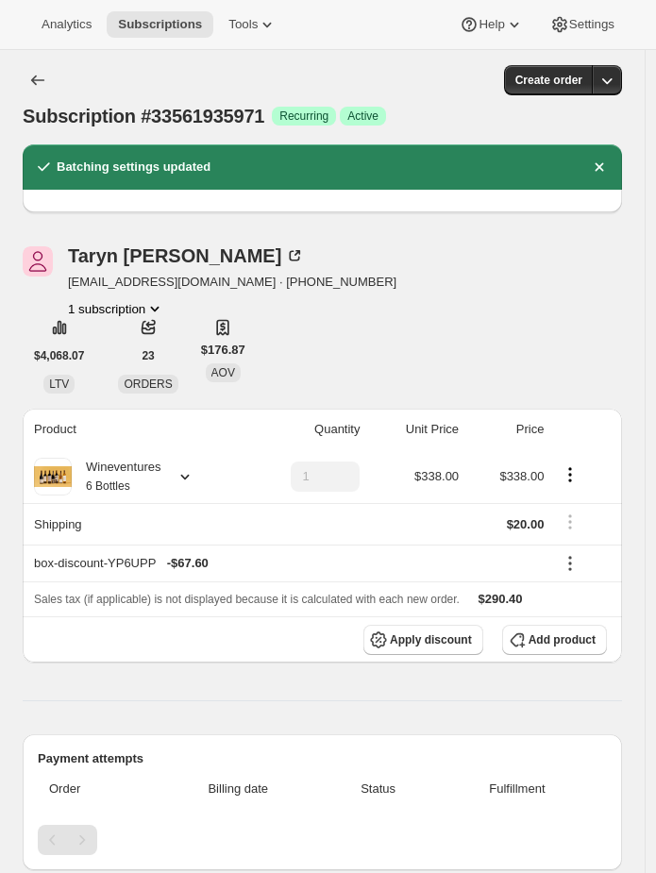
click at [208, 109] on span "Subscription #33561935971" at bounding box center [144, 116] width 242 height 21
copy span "33561935971"
click at [217, 118] on span "Subscription #33561935971" at bounding box center [144, 116] width 242 height 21
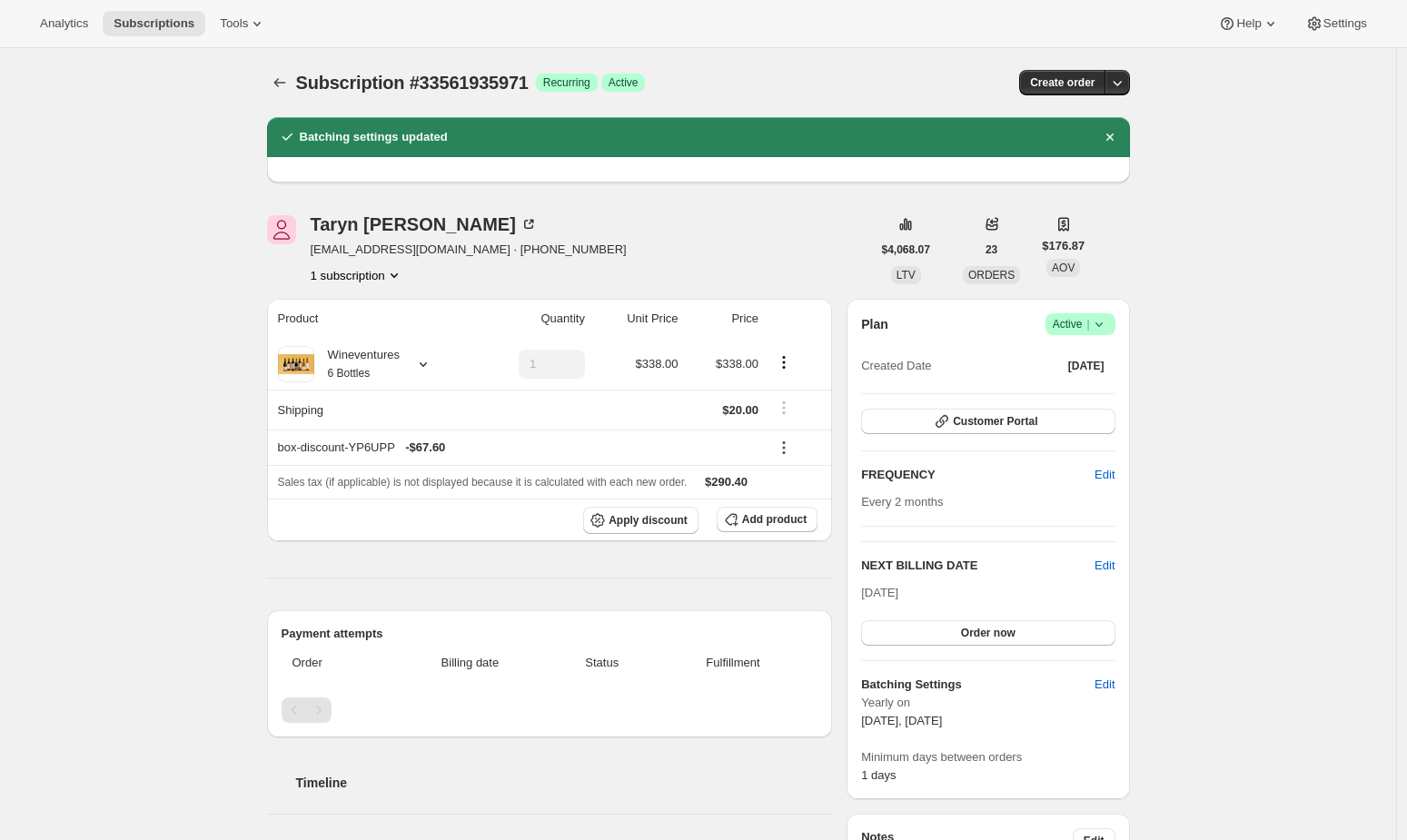
click at [455, 99] on div "Subscription #33561935971. This page is ready Subscription #33561935971 Success…" at bounding box center [699, 83] width 863 height 69
click at [455, 91] on span "Subscription #33561935971" at bounding box center [413, 83] width 233 height 20
copy span "33561935971"
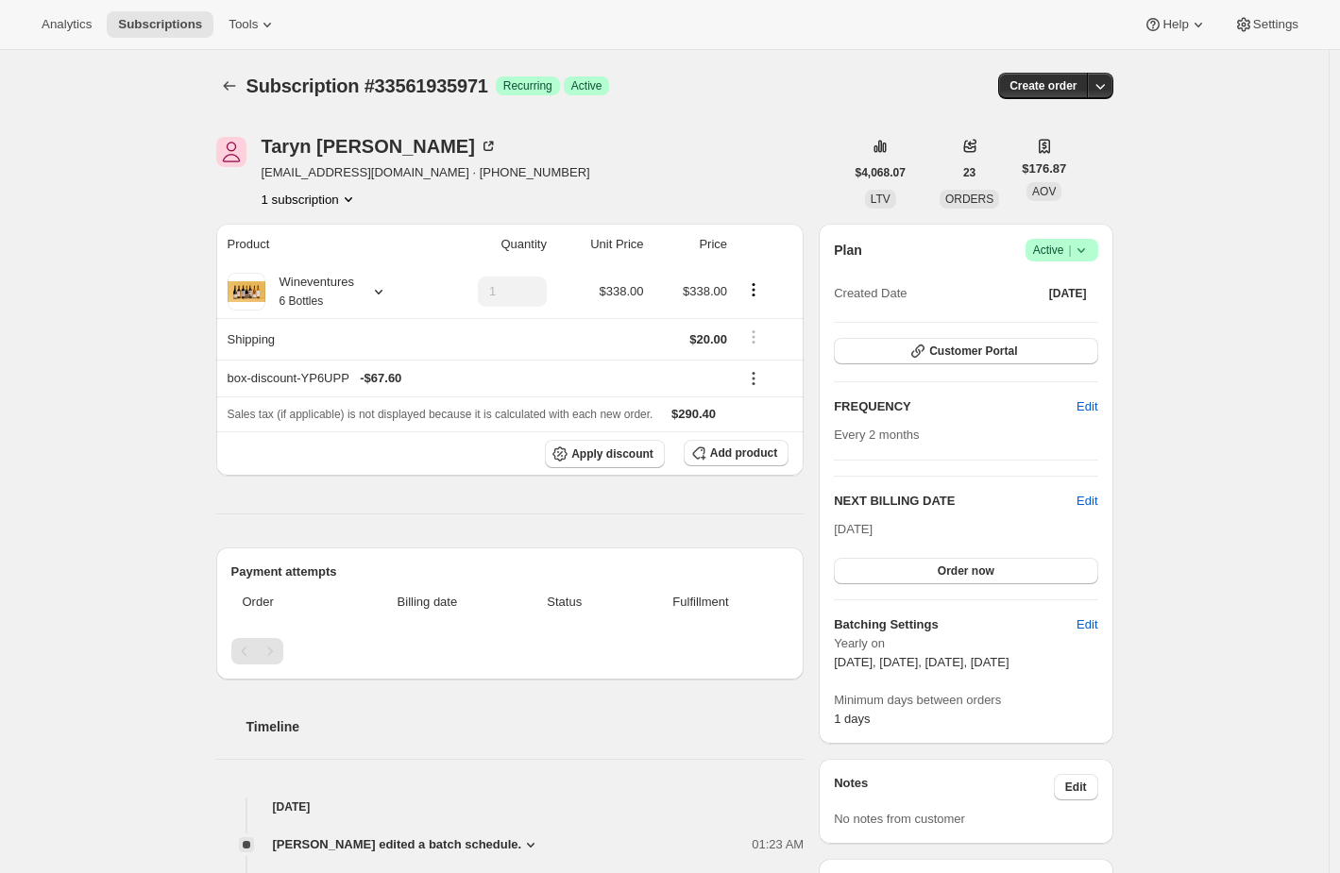
click at [25, 450] on div "Subscription #33561935971. This page is ready Subscription #33561935971 Success…" at bounding box center [664, 852] width 1328 height 1605
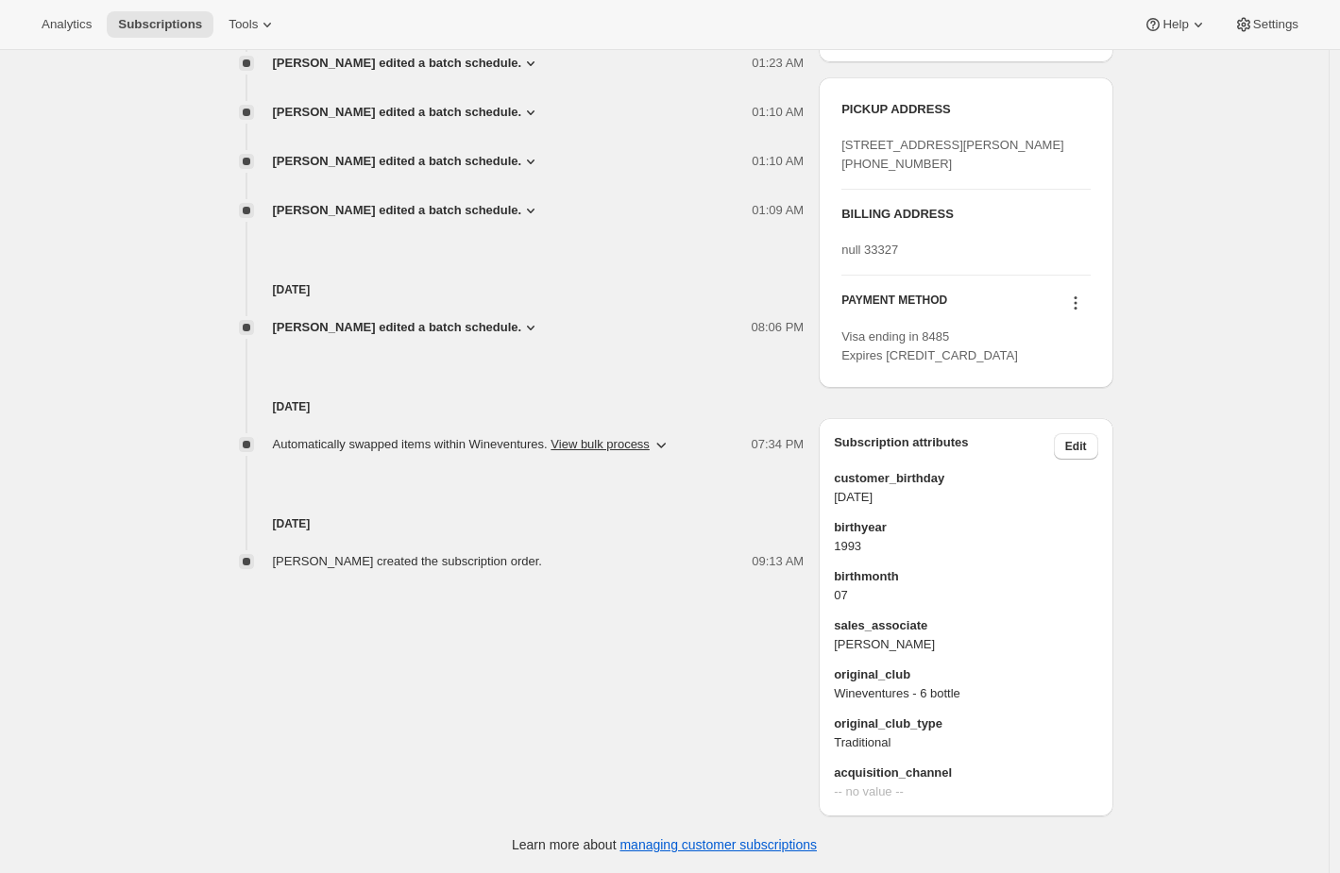
scroll to position [733, 0]
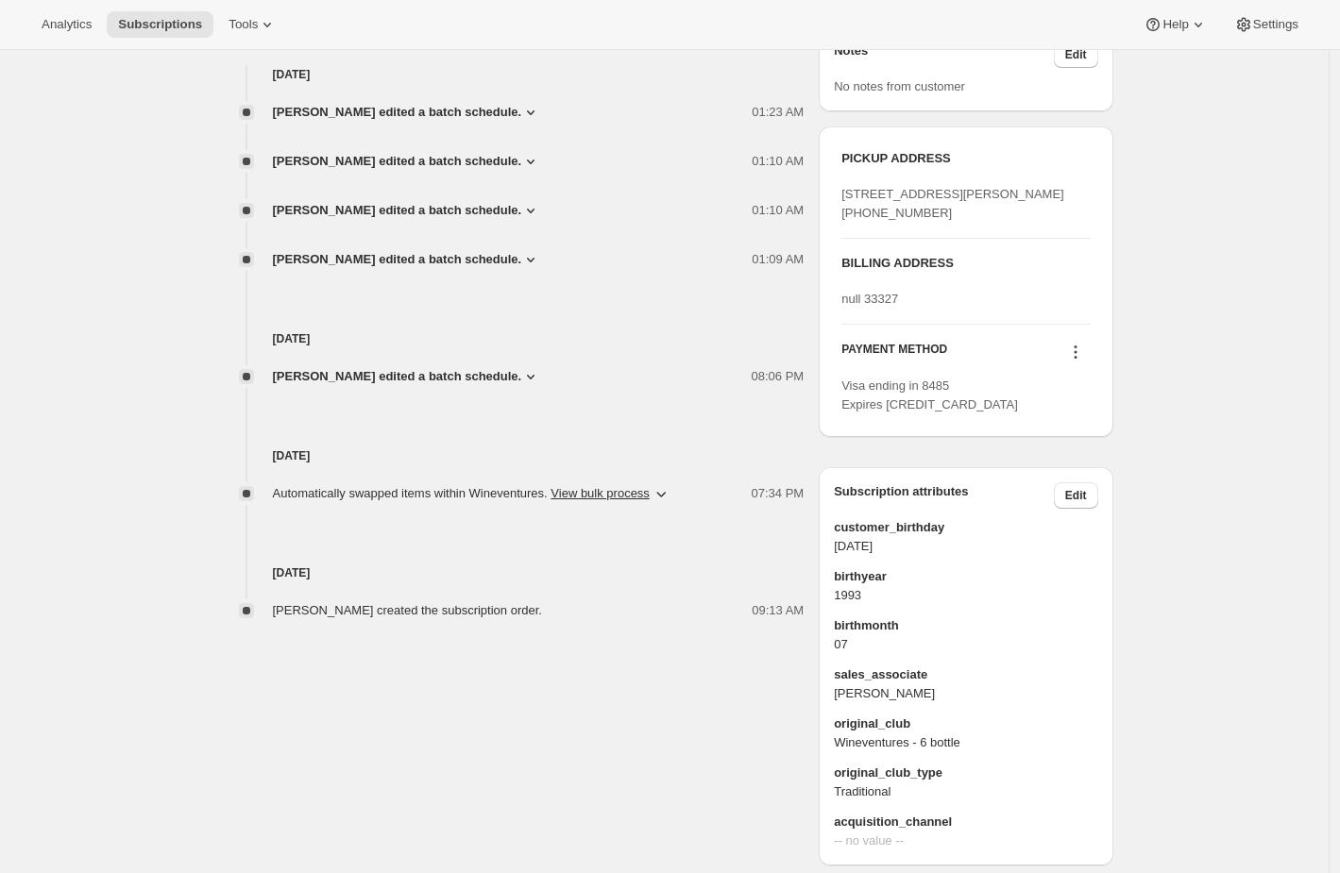
click at [76, 346] on div "Subscription #33561935971. This page is ready Subscription #33561935971 Success…" at bounding box center [664, 119] width 1328 height 1605
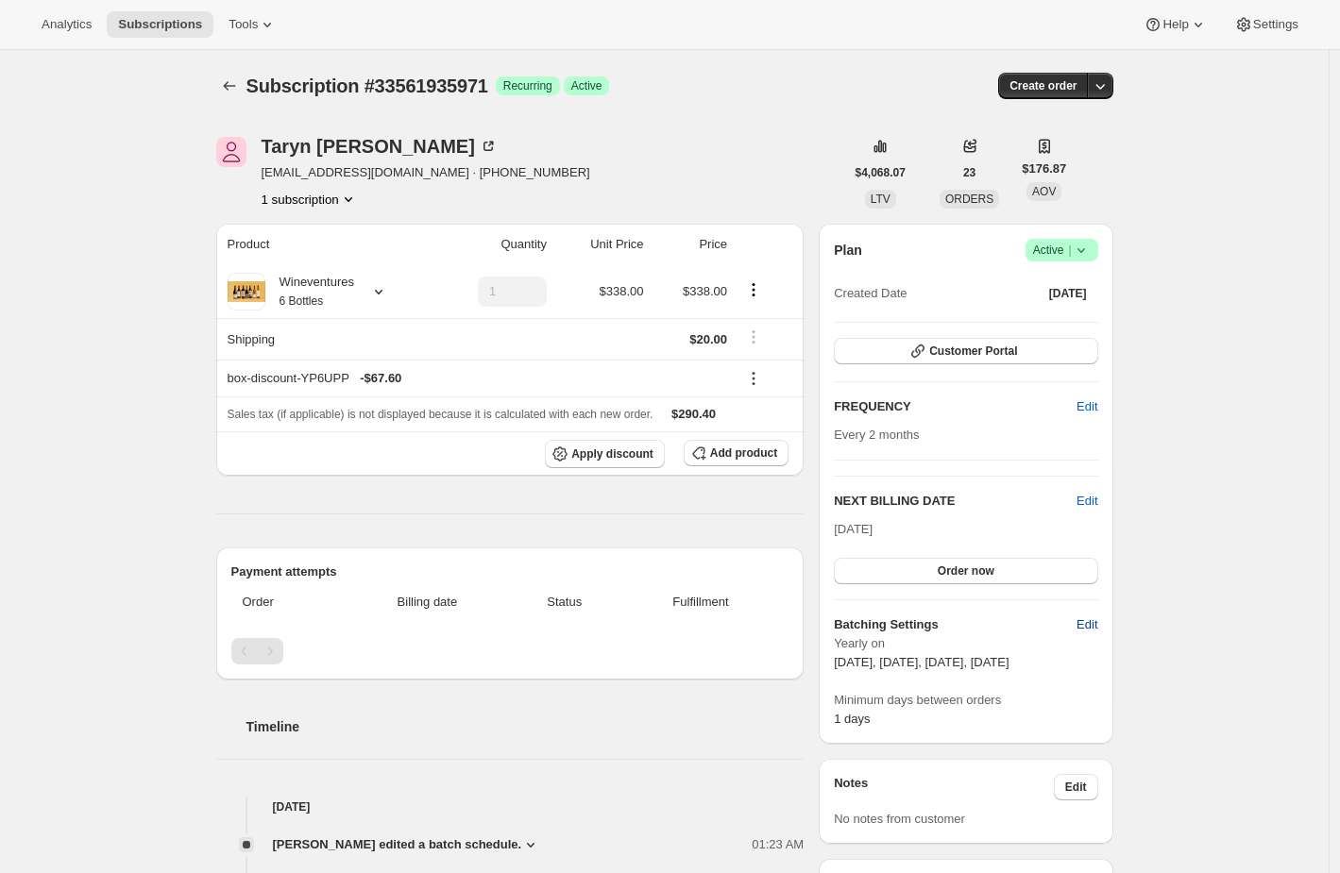
click at [1095, 623] on span "Edit" at bounding box center [1086, 625] width 21 height 19
select select "YEARDAY"
select select "9"
select select "17"
select select "11"
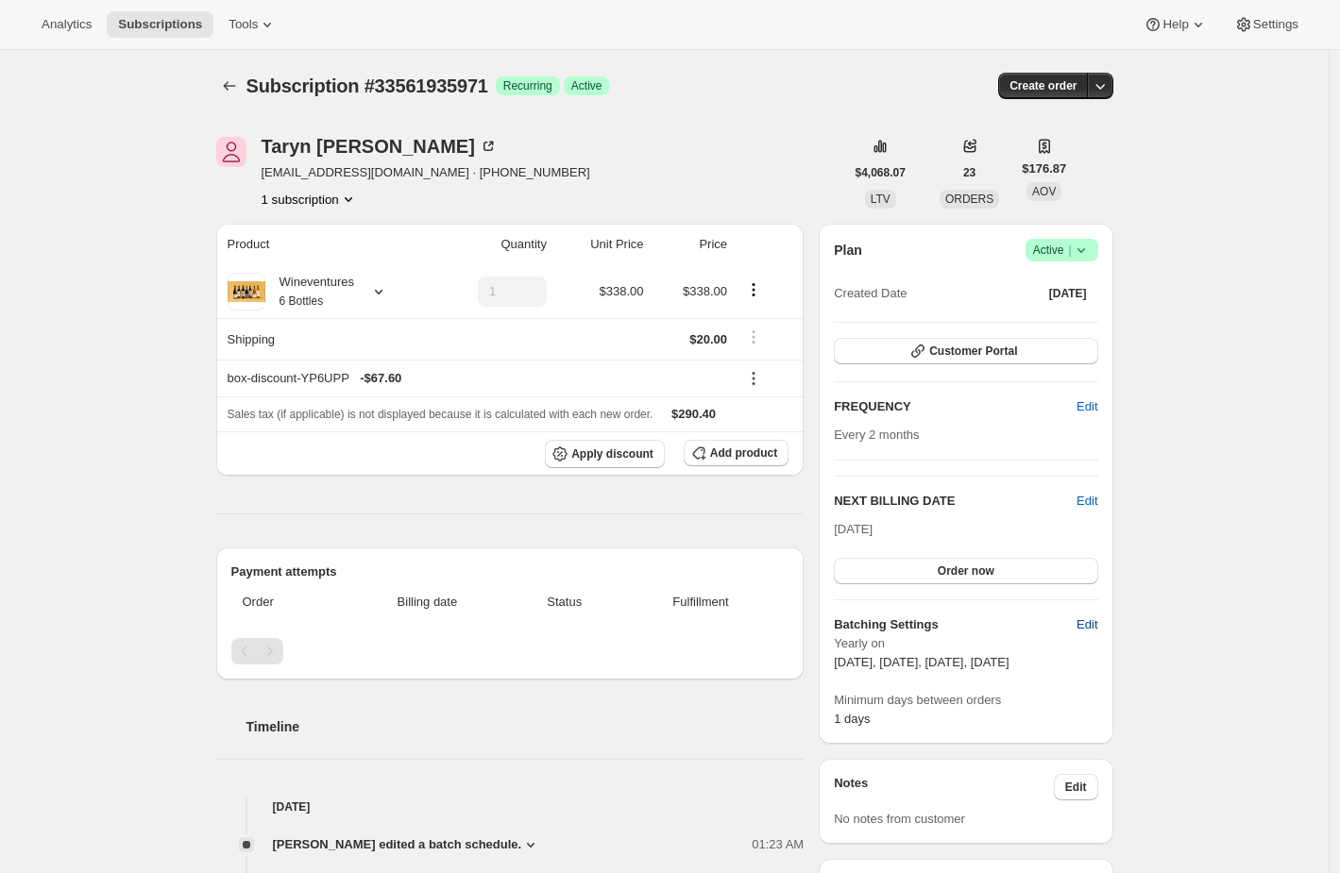
select select "5"
select select "2"
select select "4"
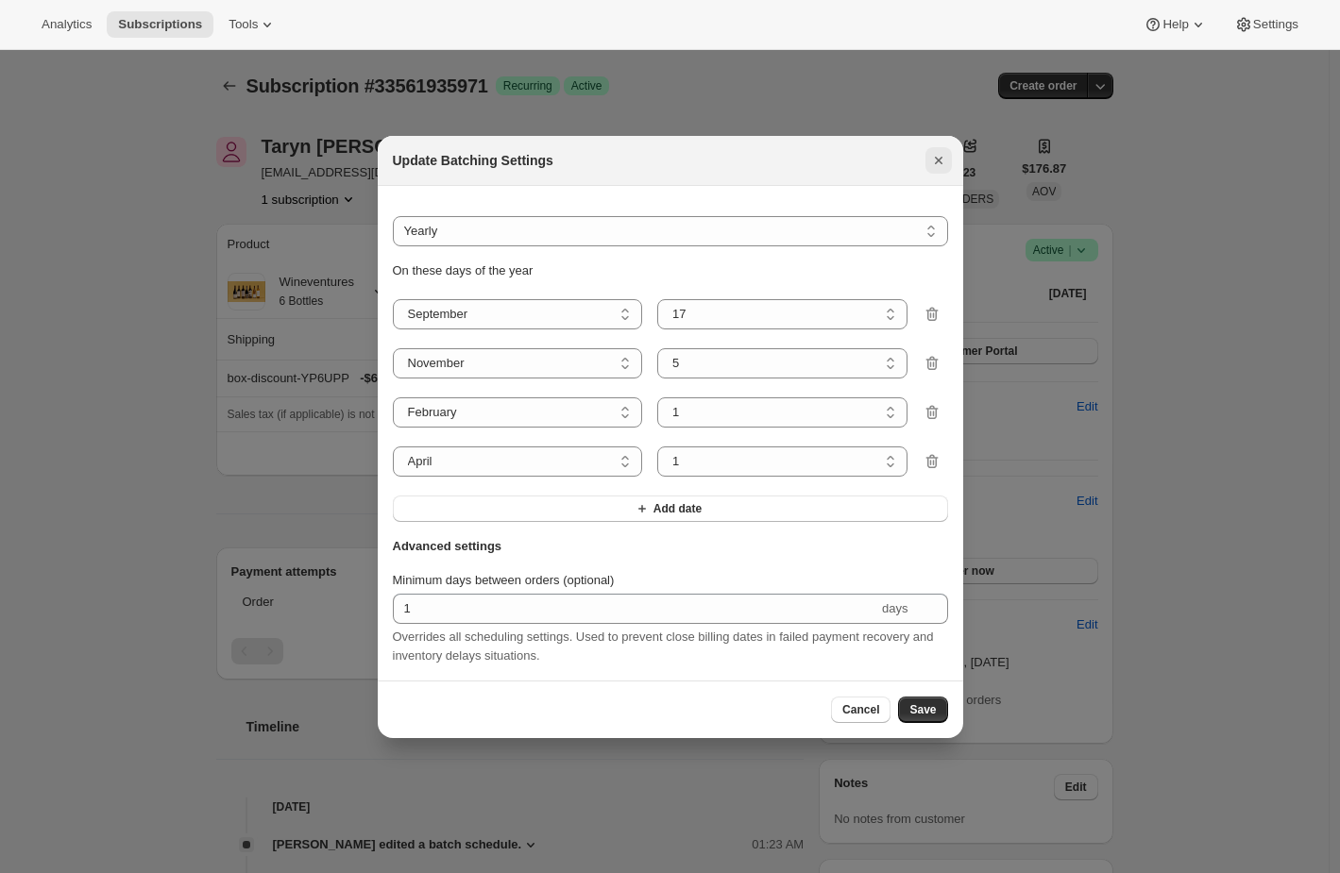
click at [942, 156] on icon "Close" at bounding box center [938, 160] width 19 height 19
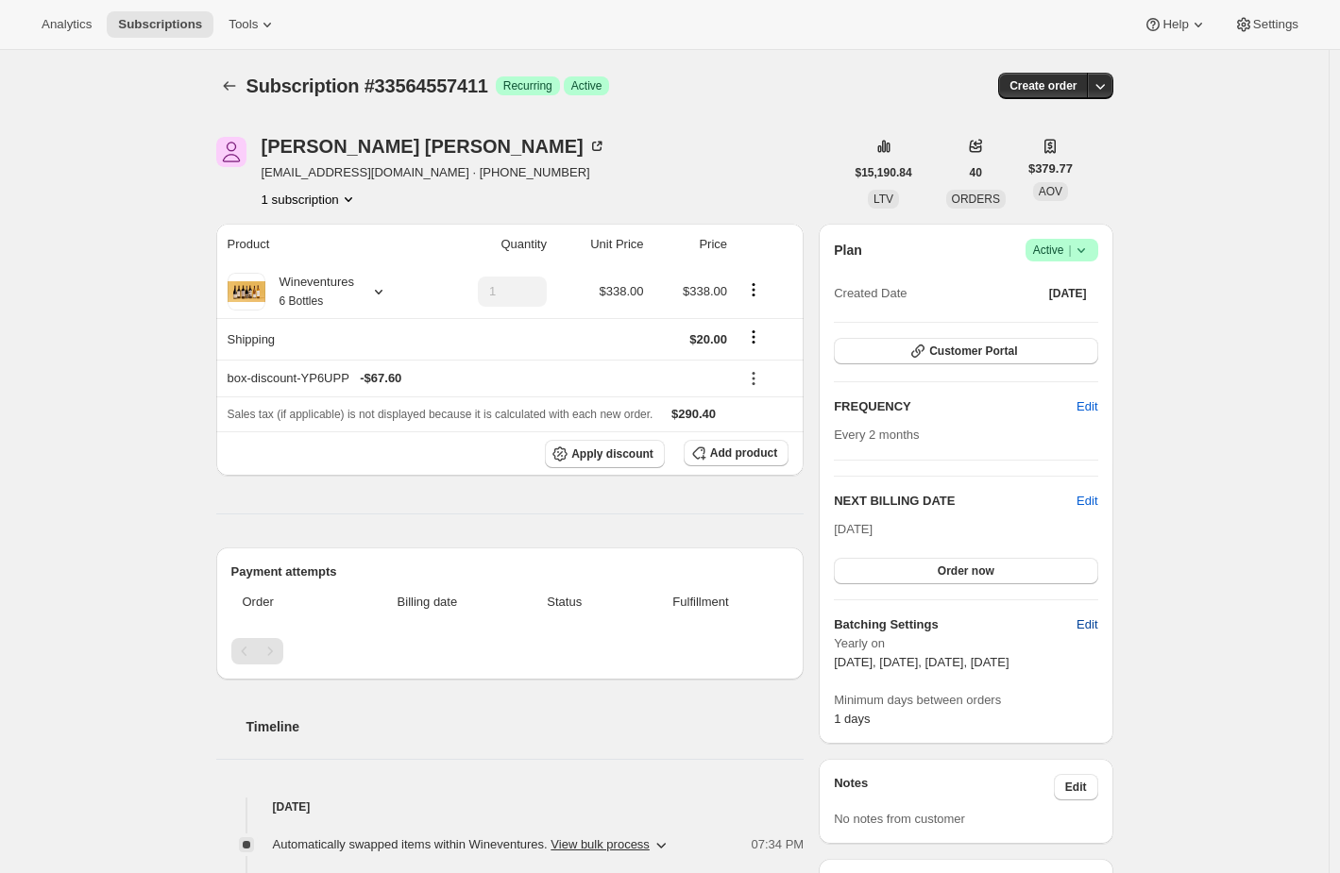
click at [1097, 623] on span "Edit" at bounding box center [1086, 625] width 21 height 19
select select "YEARDAY"
select select "9"
select select "17"
select select "11"
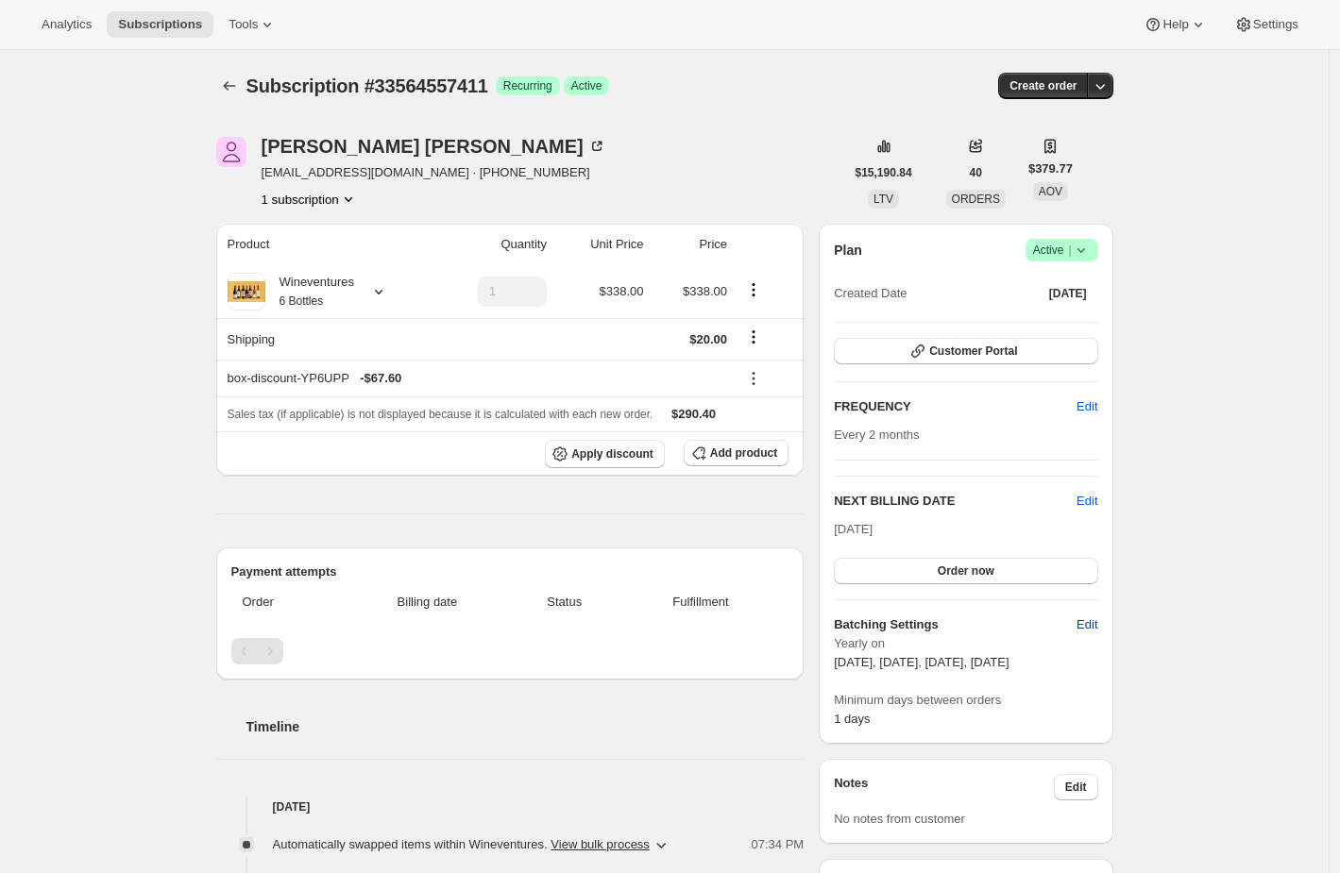
select select "5"
select select "2"
select select "4"
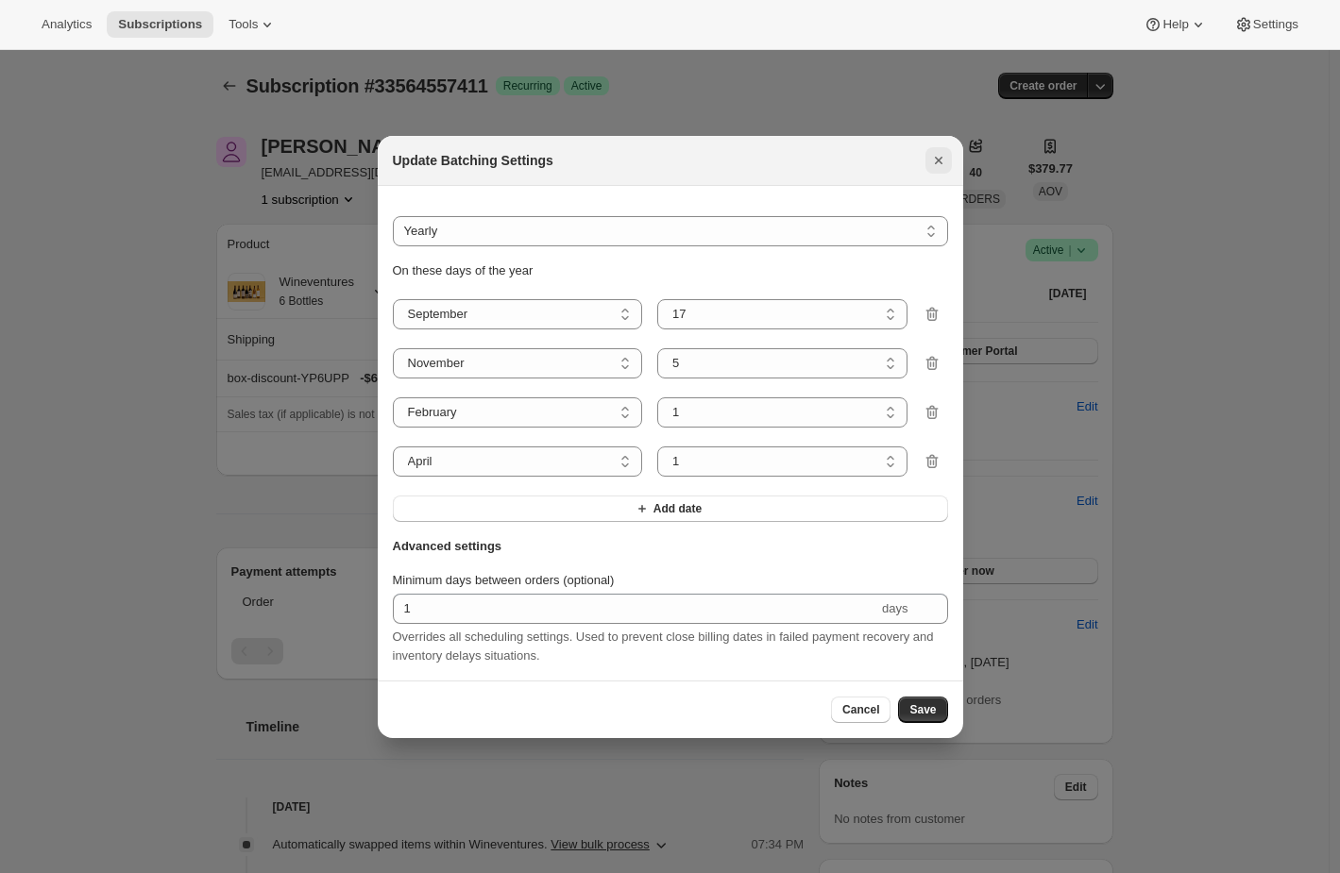
click at [939, 160] on icon "Close" at bounding box center [938, 160] width 19 height 19
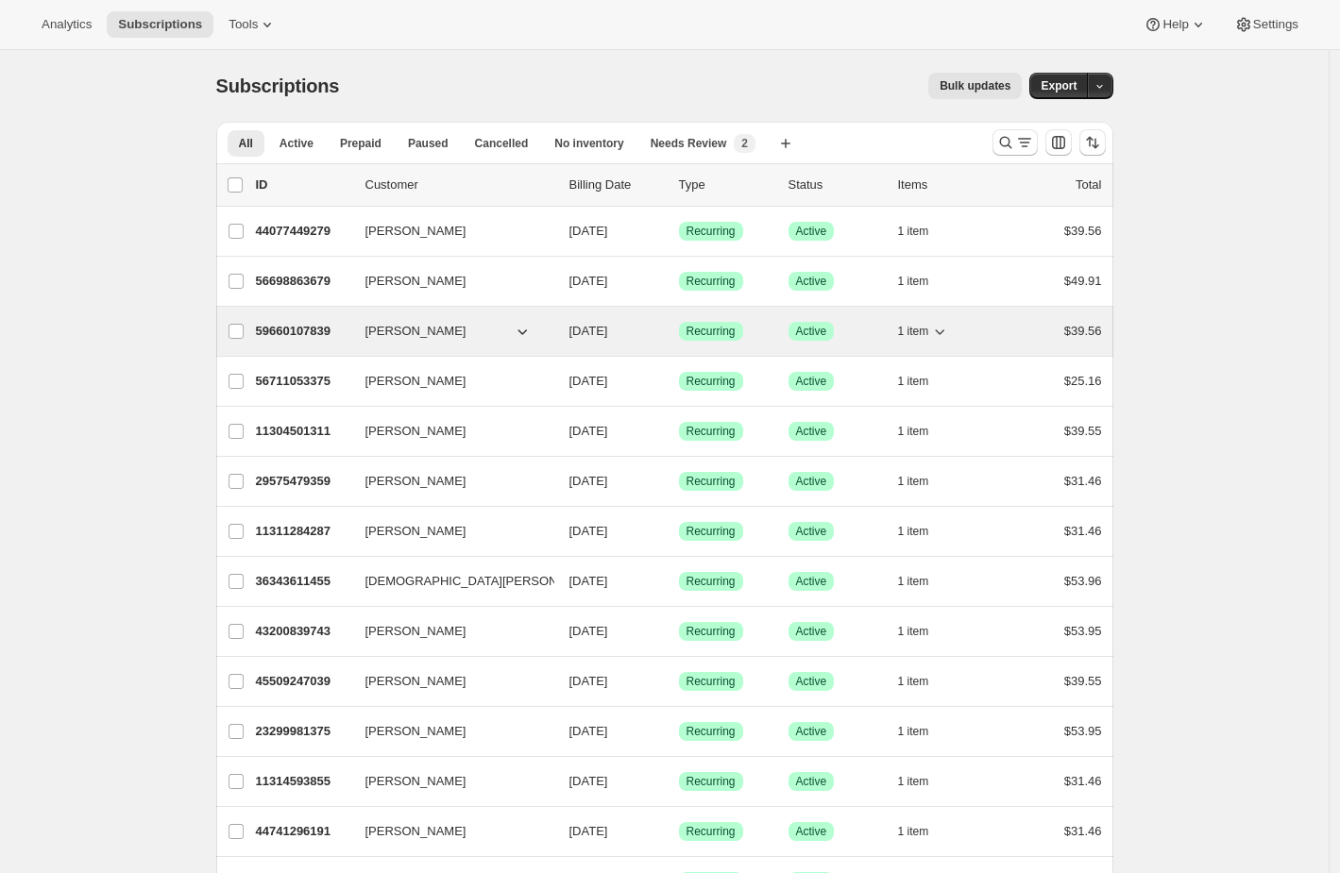
click at [1010, 335] on div "59660107839 [PERSON_NAME] [DATE] Success Recurring Success Active 1 item $39.56" at bounding box center [679, 331] width 846 height 26
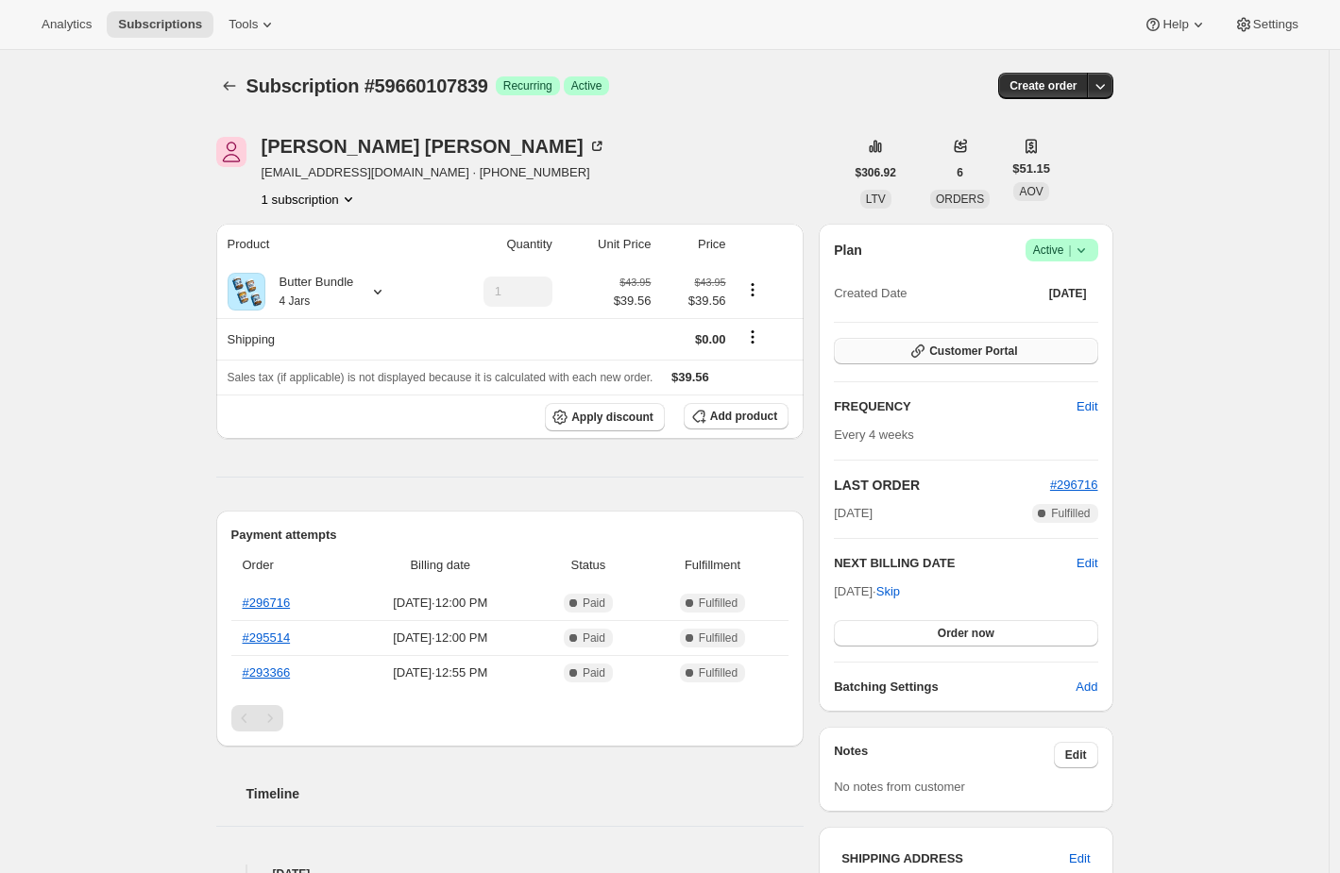
click at [1017, 345] on span "Customer Portal" at bounding box center [973, 351] width 88 height 15
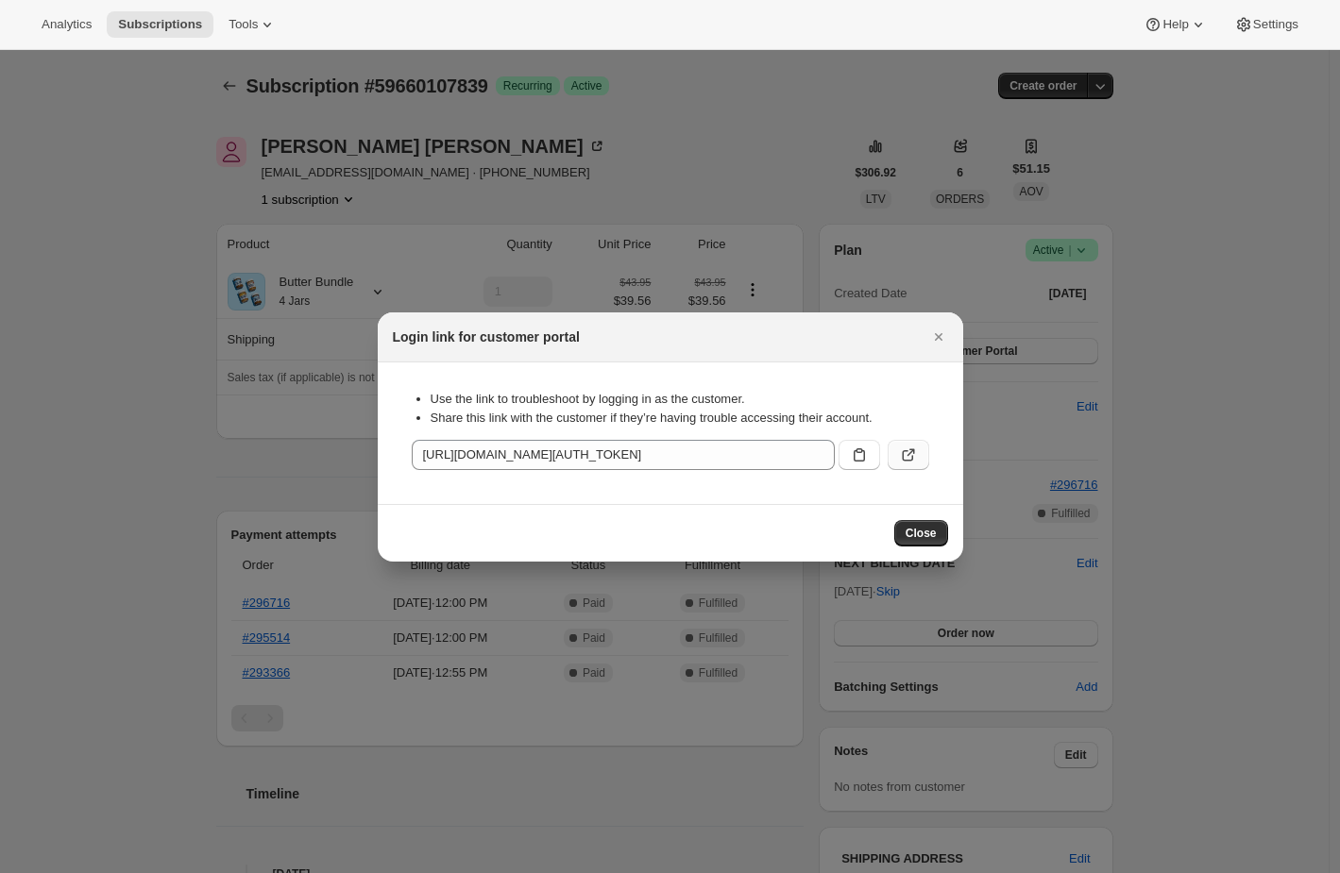
click at [910, 450] on icon ":rc2:" at bounding box center [910, 452] width 8 height 8
click at [45, 368] on div at bounding box center [670, 436] width 1340 height 873
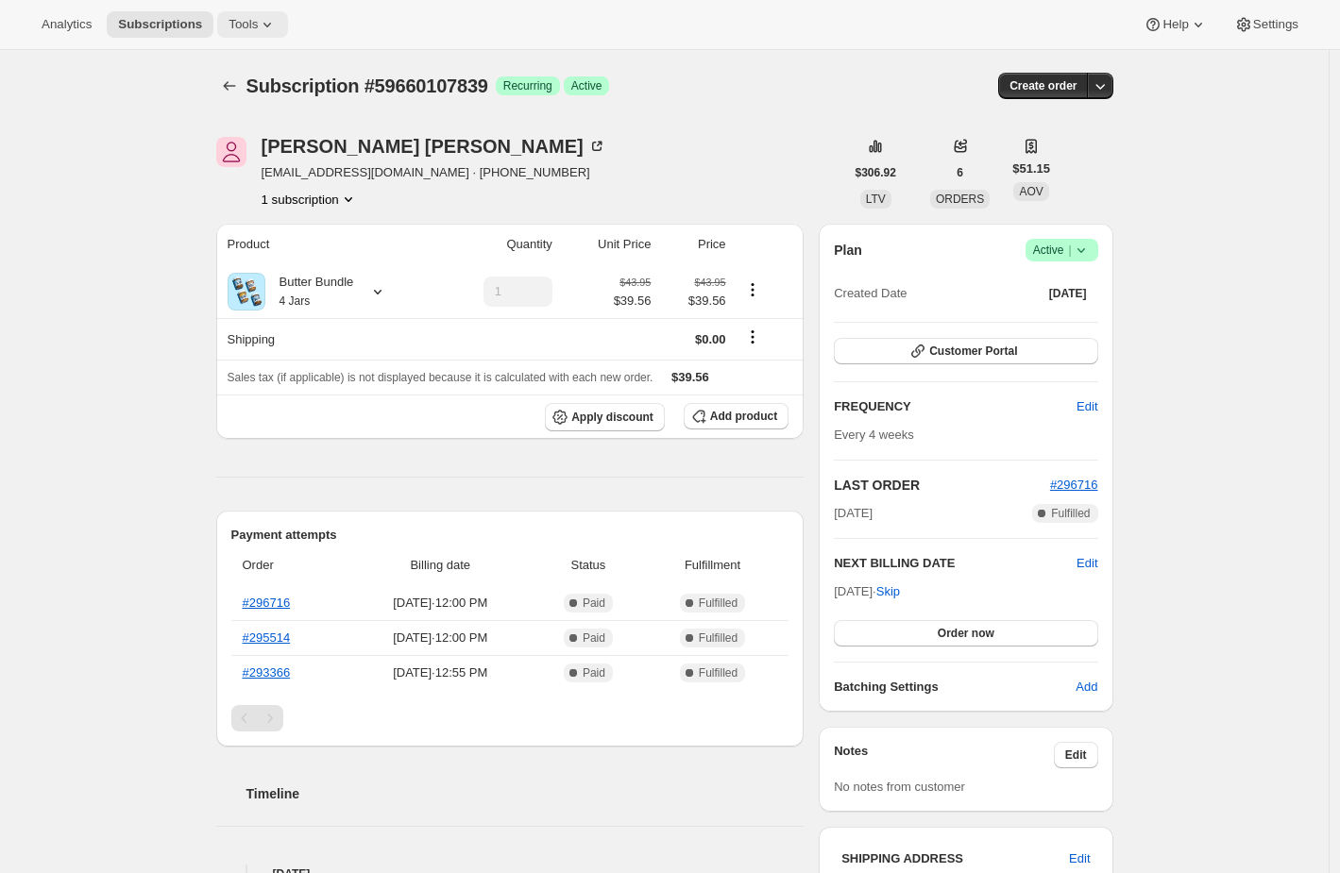
click at [238, 13] on button "Tools" at bounding box center [252, 24] width 71 height 26
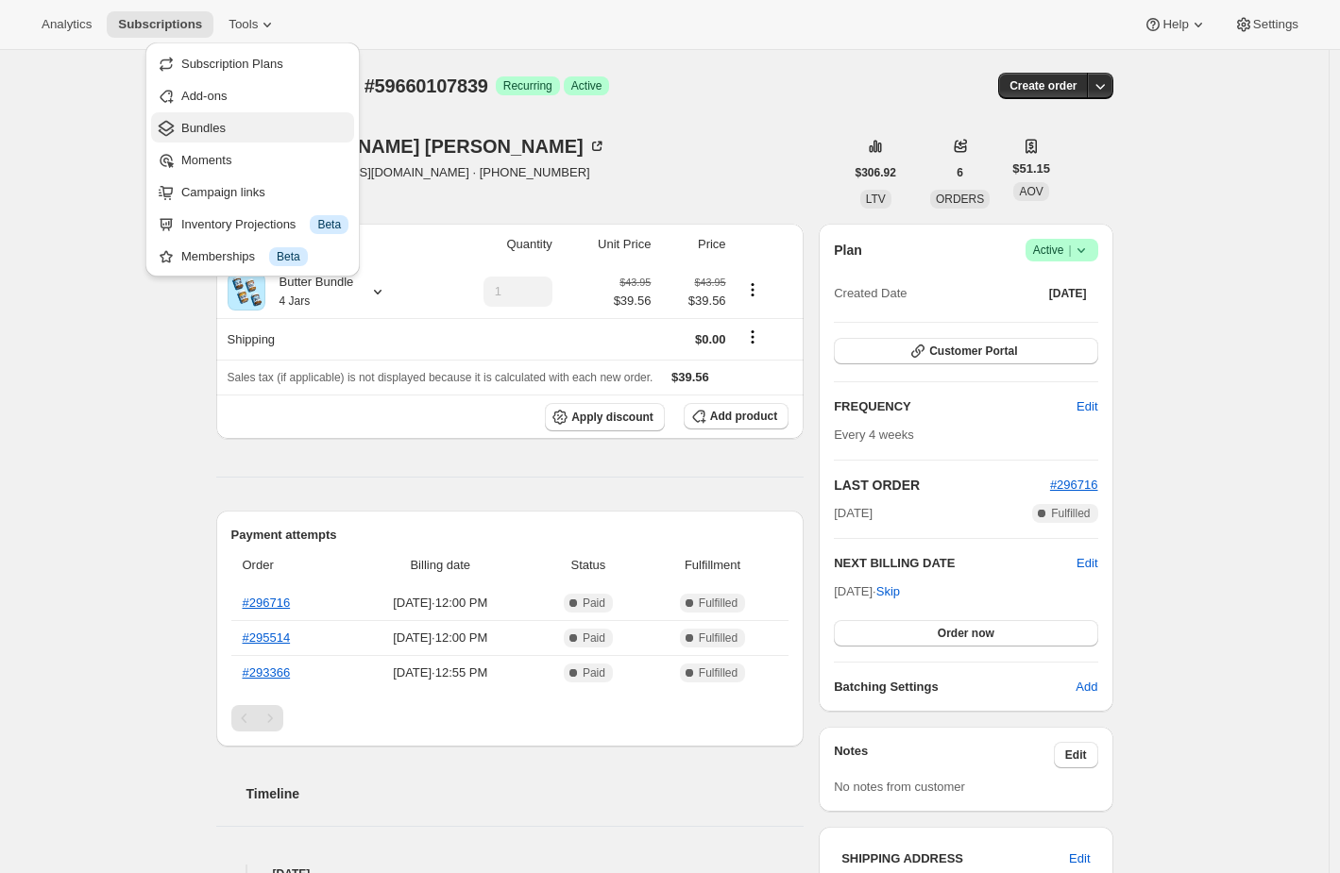
click at [229, 119] on span "Bundles" at bounding box center [264, 128] width 167 height 19
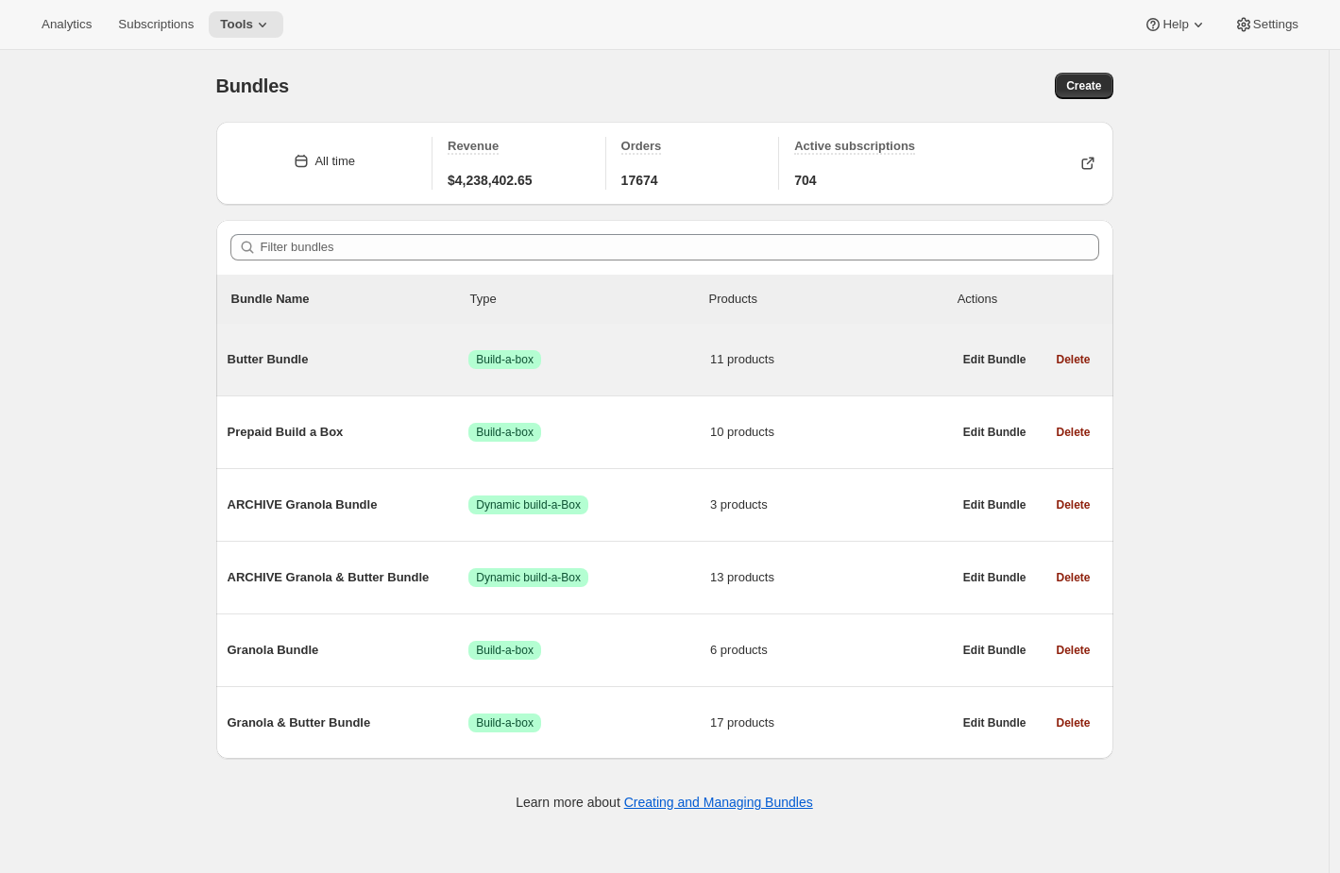
click at [677, 368] on span "Success Build-a-box" at bounding box center [589, 359] width 242 height 19
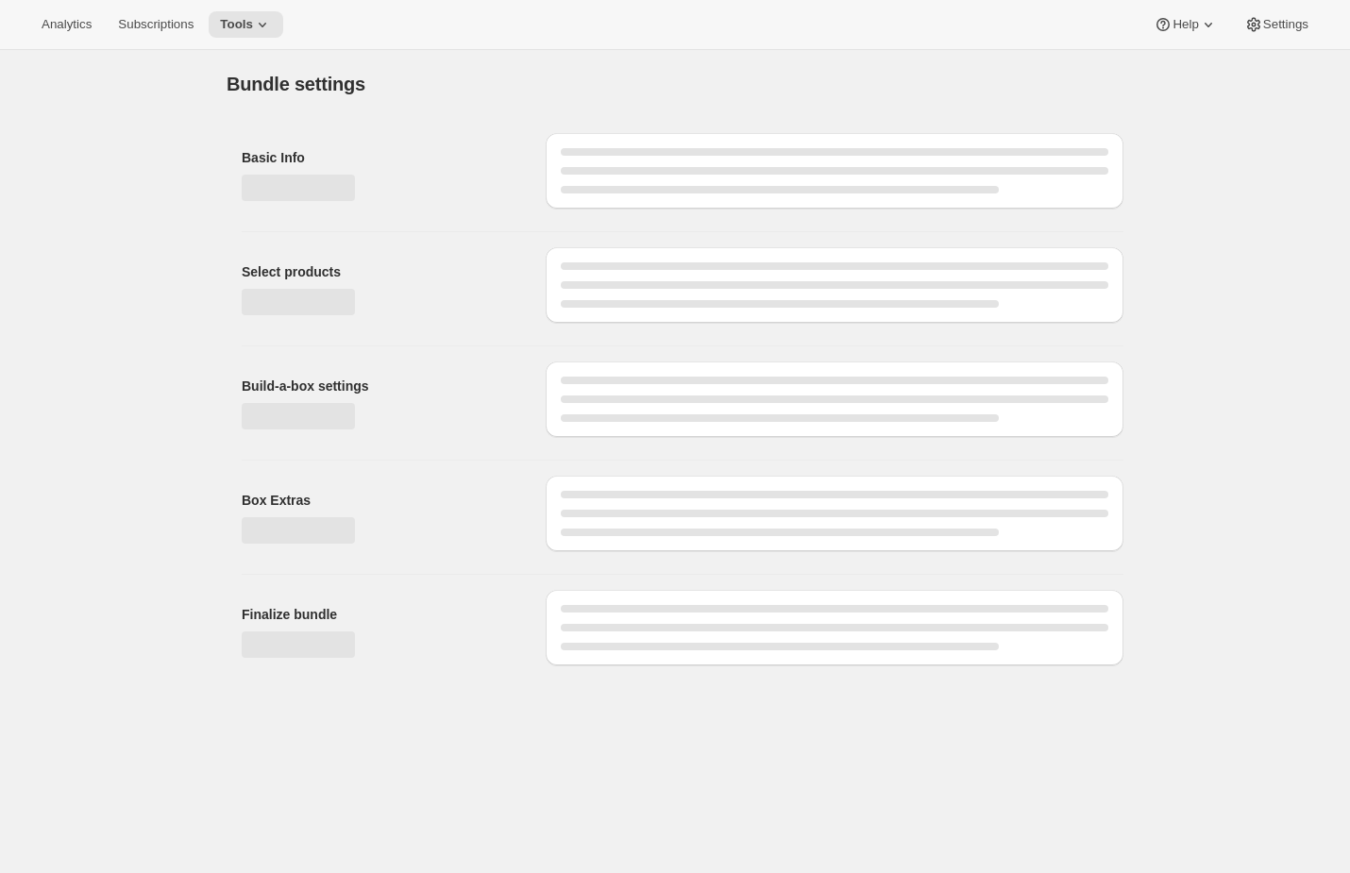
type input "Butter Bundle"
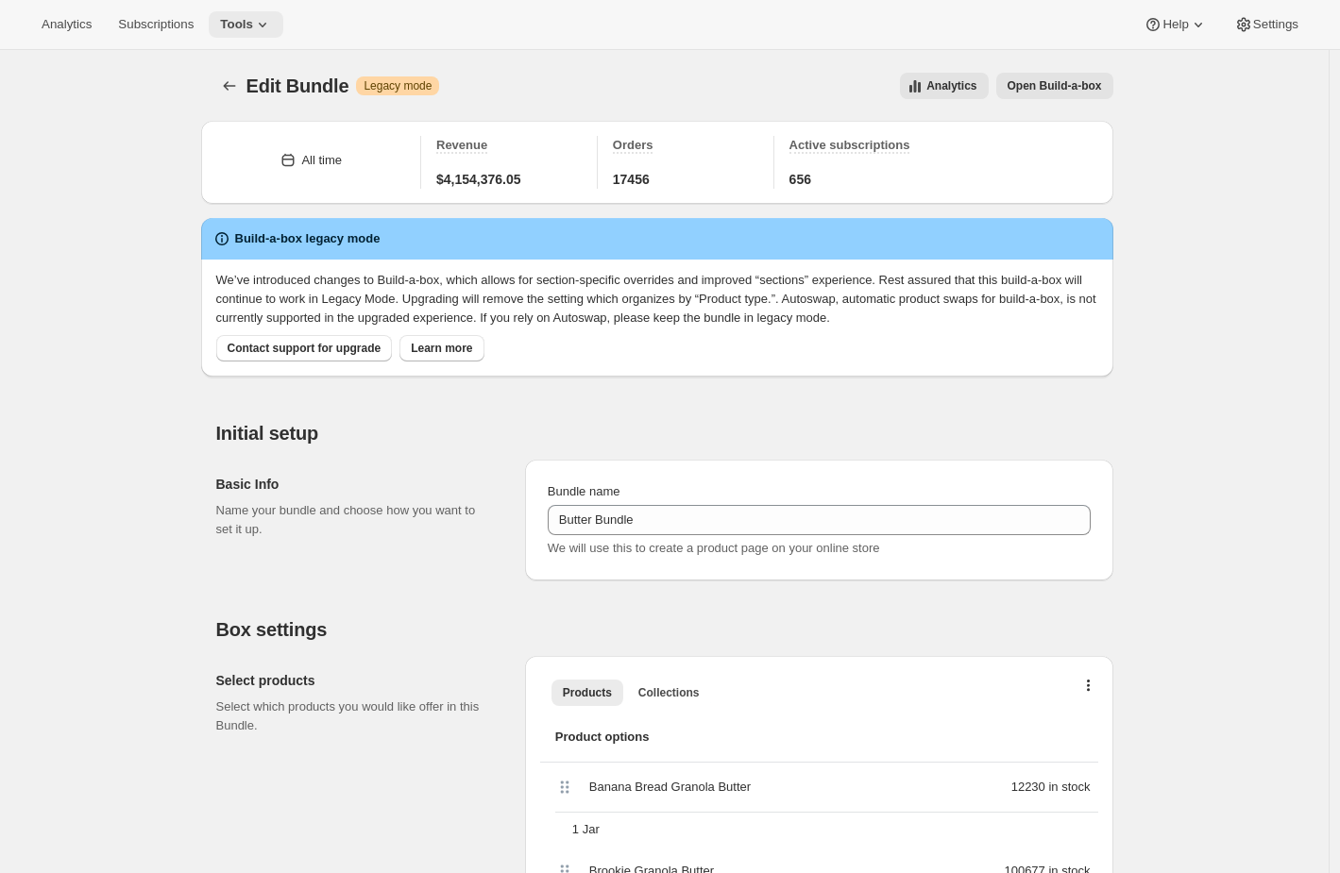
click at [253, 25] on span "Tools" at bounding box center [236, 24] width 33 height 15
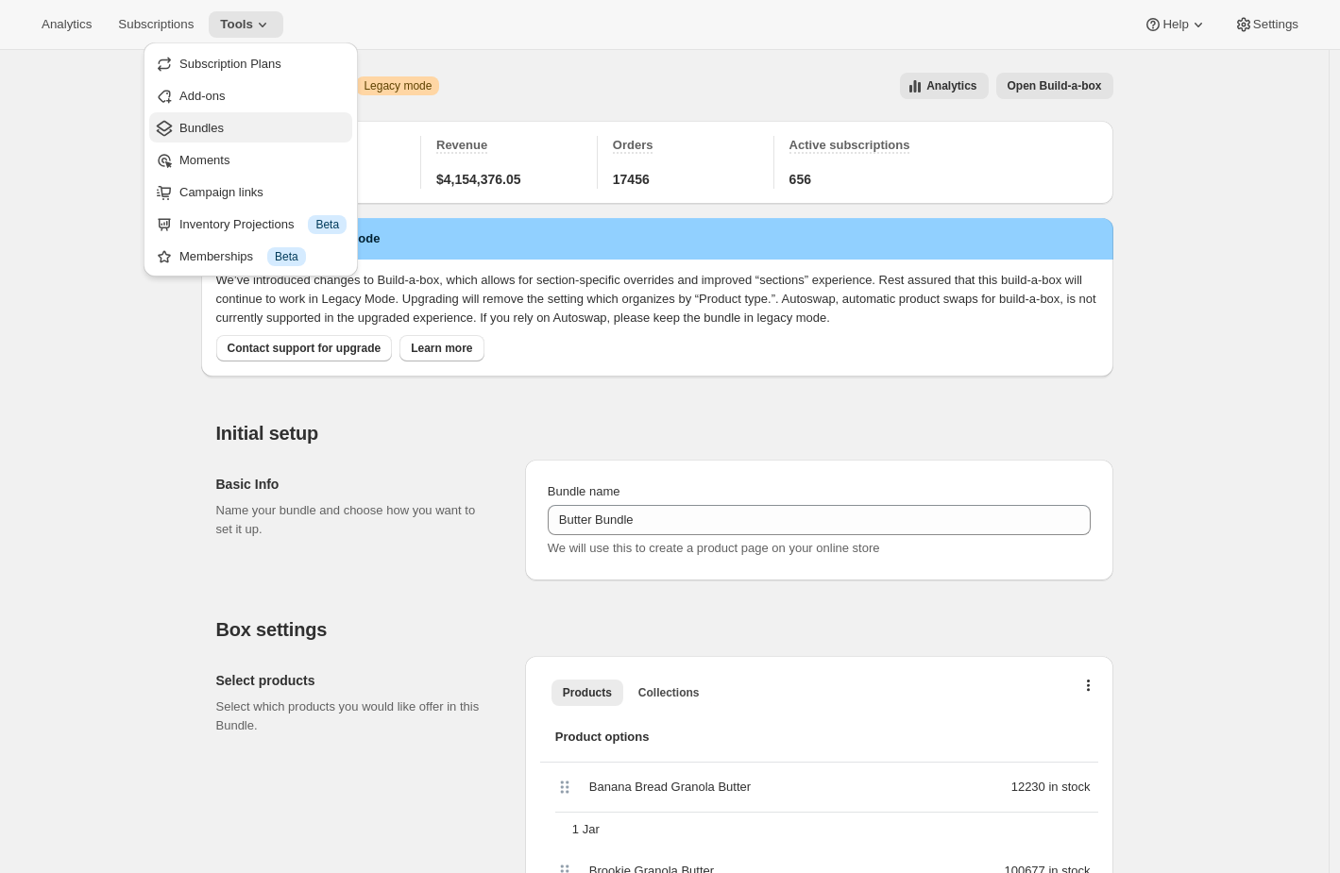
click at [247, 128] on span "Bundles" at bounding box center [262, 128] width 167 height 19
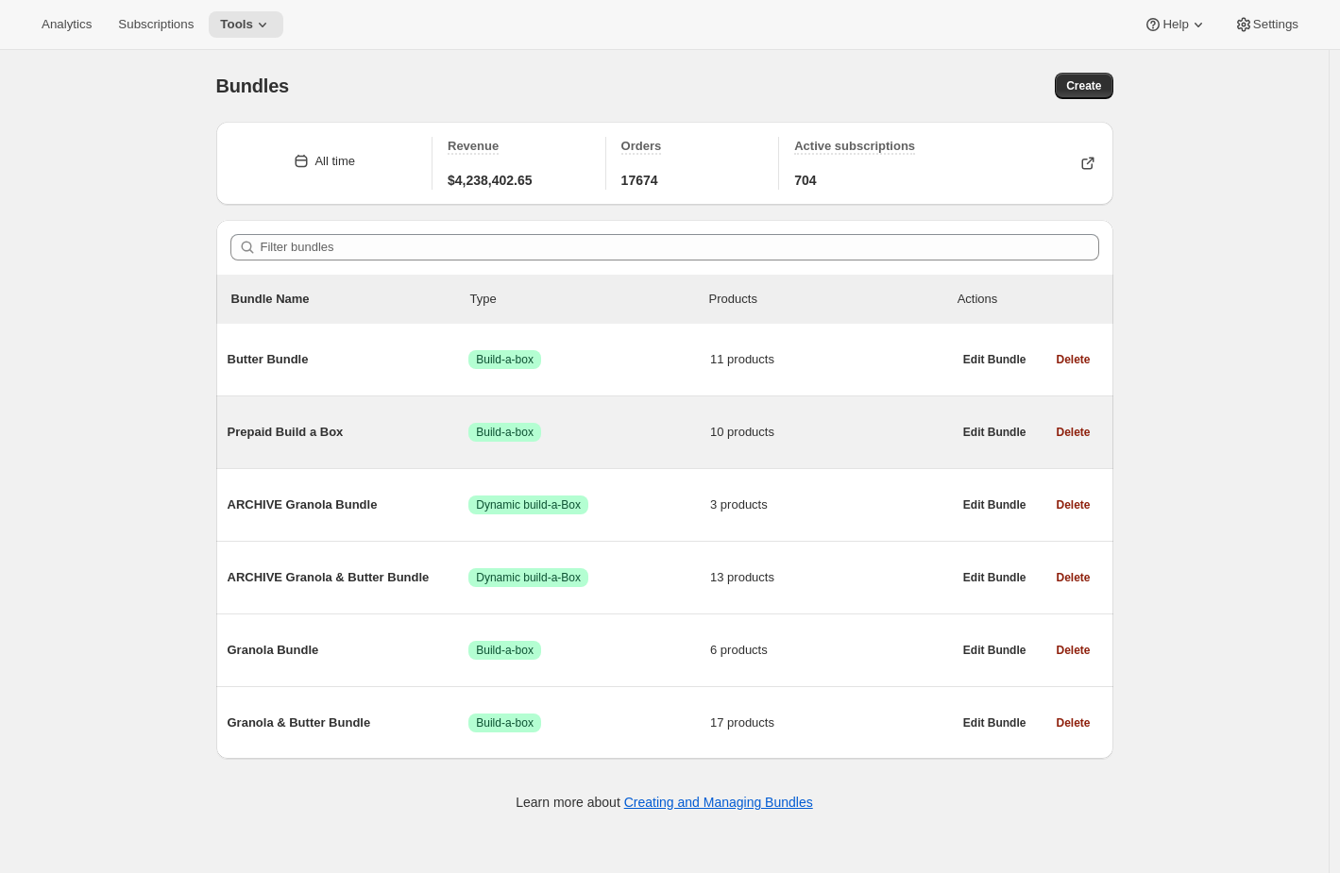
click at [673, 447] on div "Prepaid Build a Box Success Build-a-box 10 products" at bounding box center [590, 432] width 724 height 49
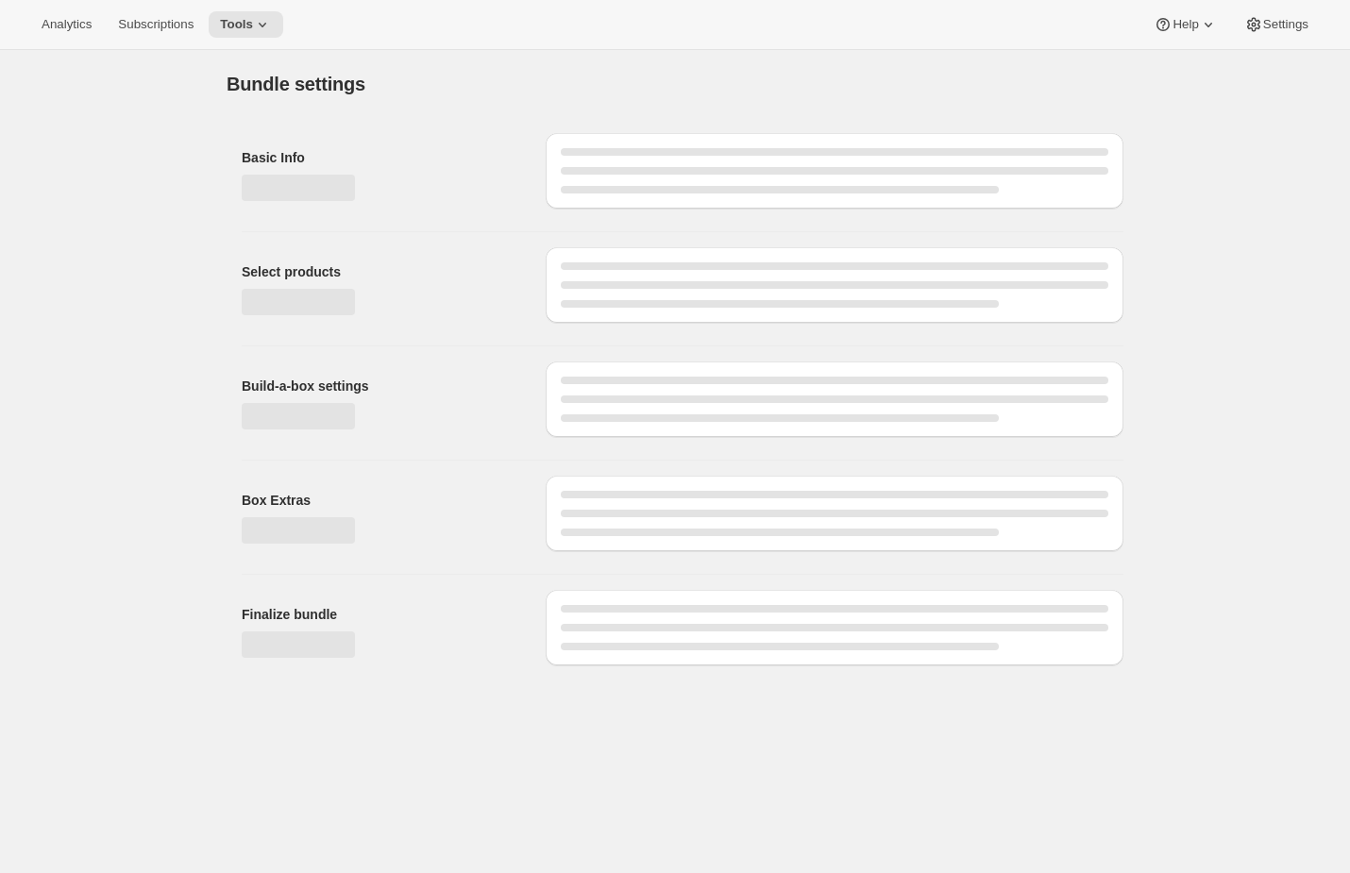
type input "Prepaid Build a Box"
radio input "true"
